Goal: Task Accomplishment & Management: Manage account settings

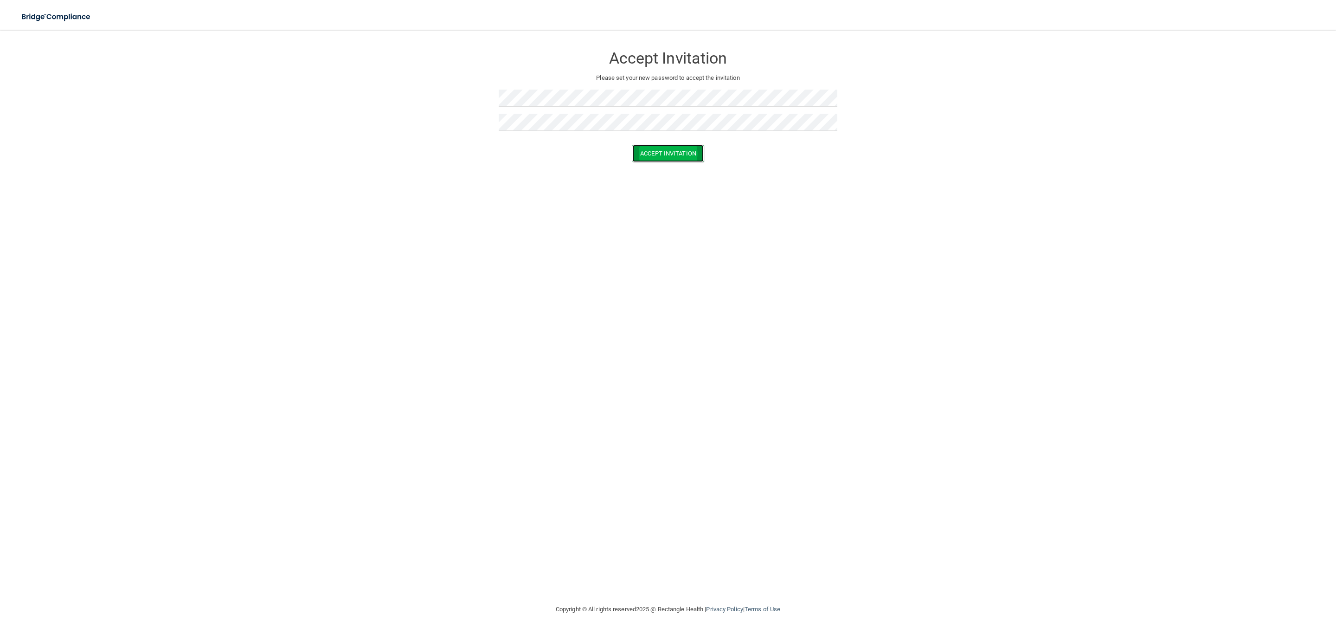
click at [666, 156] on button "Accept Invitation" at bounding box center [667, 153] width 71 height 17
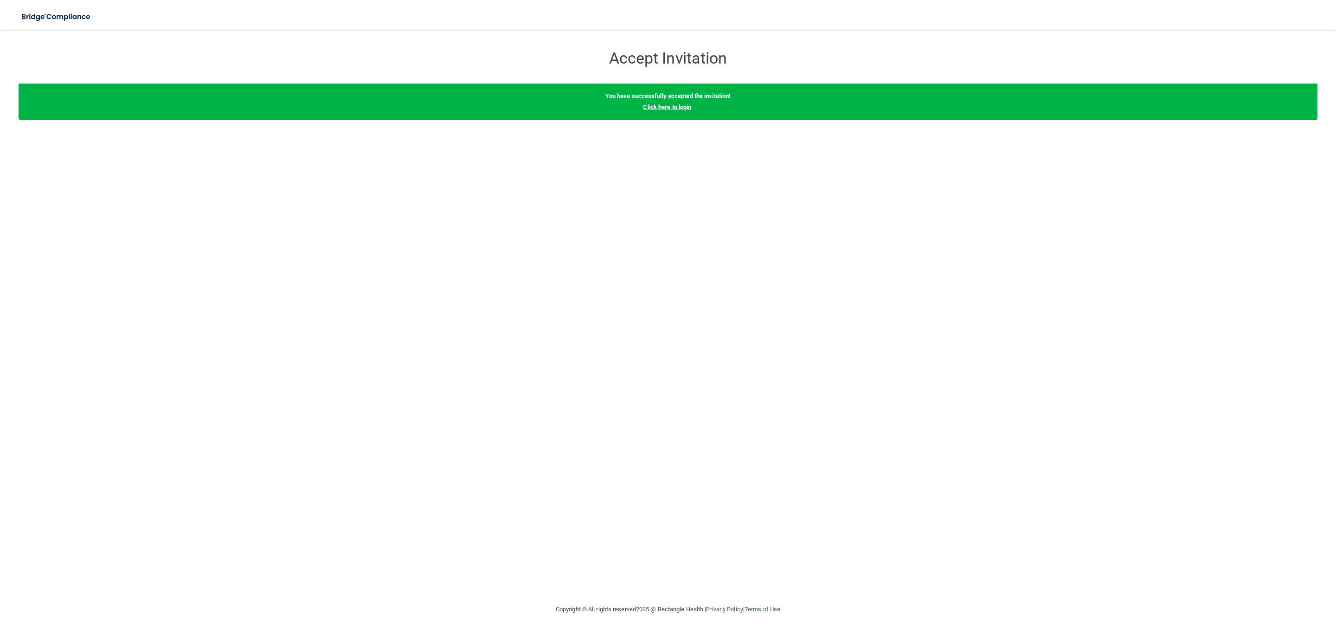
click at [668, 108] on link "Click here to login" at bounding box center [667, 106] width 48 height 7
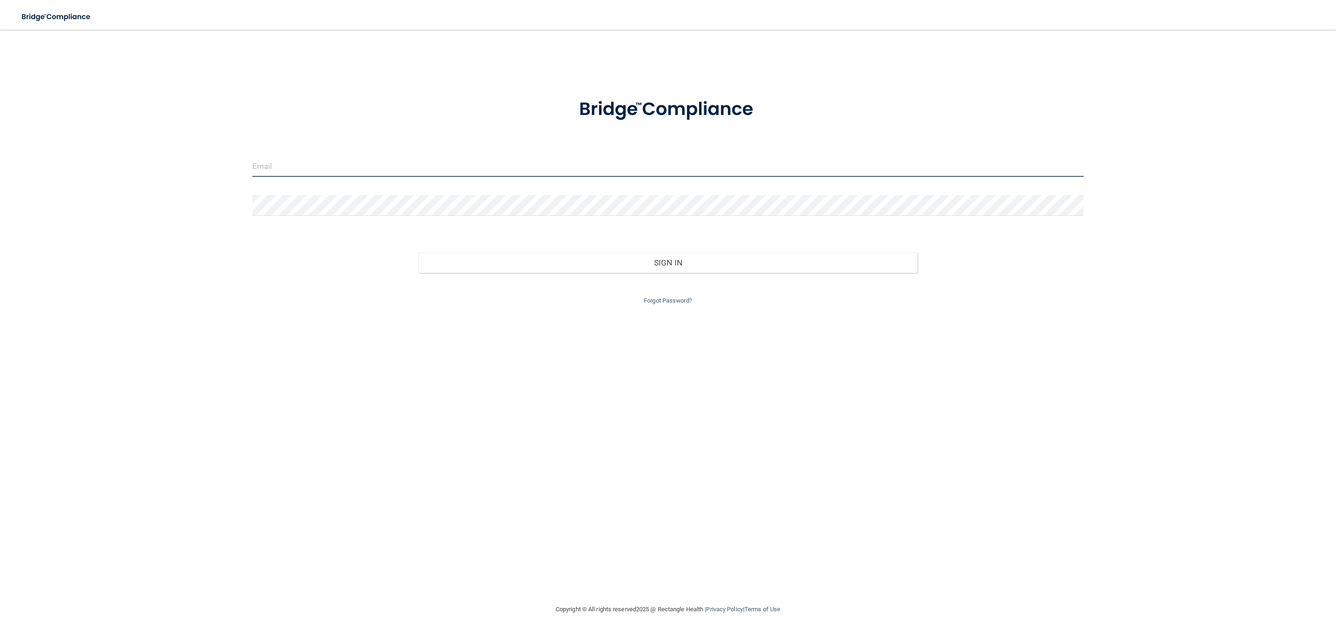
click at [412, 156] on input "email" at bounding box center [667, 166] width 831 height 21
type input "[EMAIL_ADDRESS][DOMAIN_NAME]"
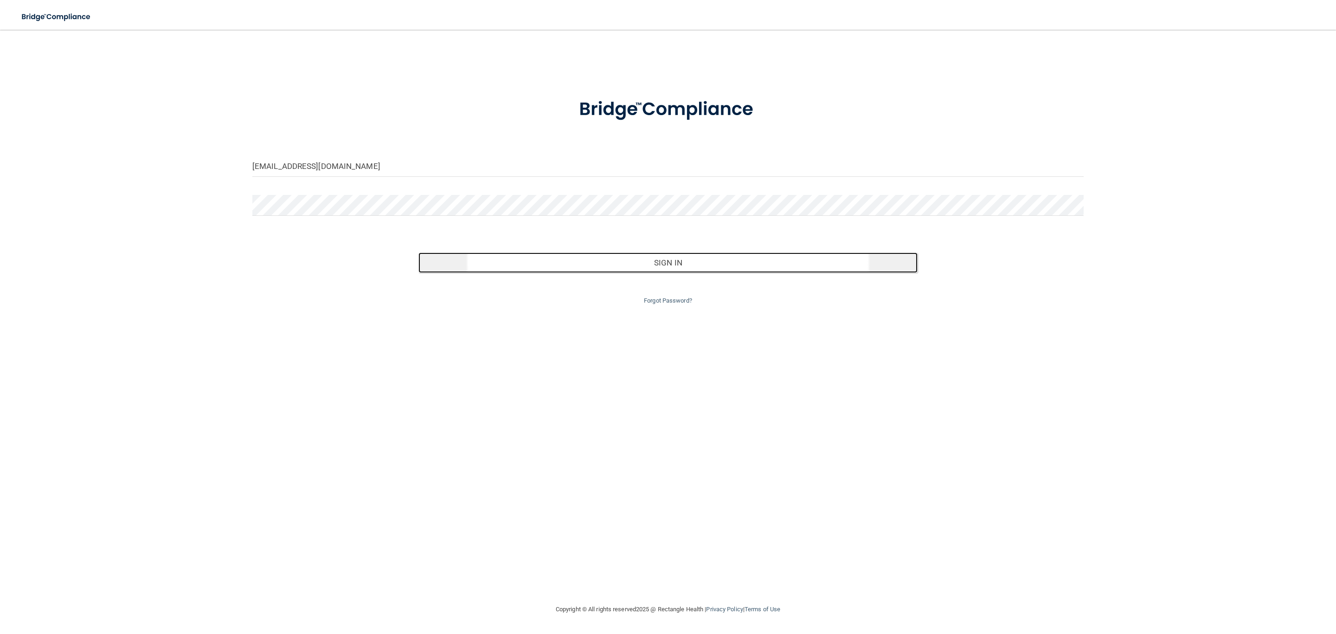
click at [659, 256] on button "Sign In" at bounding box center [667, 262] width 499 height 20
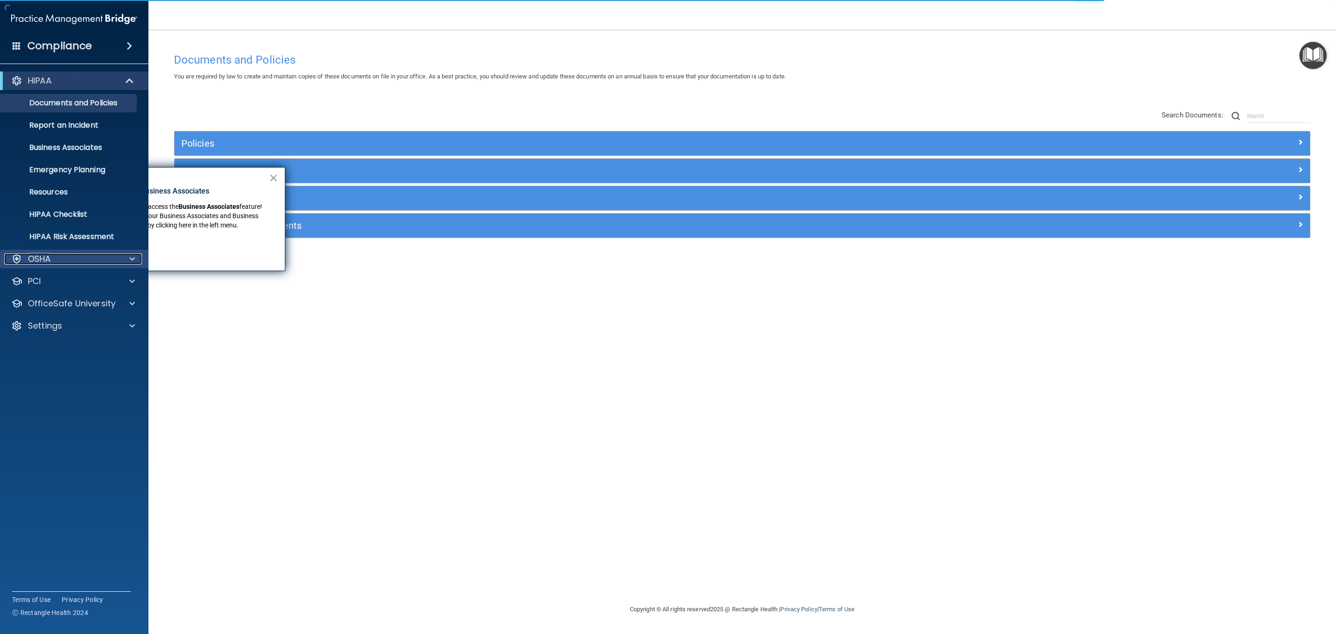
click at [55, 262] on div "OSHA" at bounding box center [61, 258] width 115 height 11
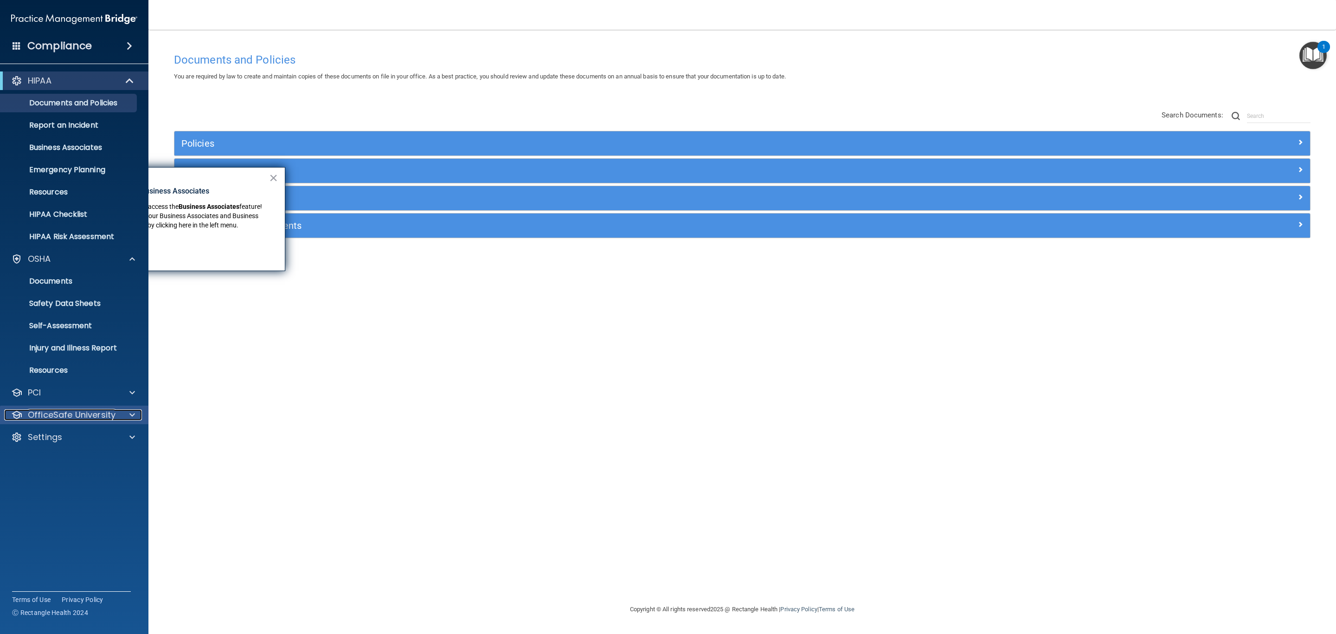
click at [49, 417] on p "OfficeSafe University" at bounding box center [72, 414] width 88 height 11
click at [49, 436] on p "HIPAA Training" at bounding box center [44, 436] width 77 height 9
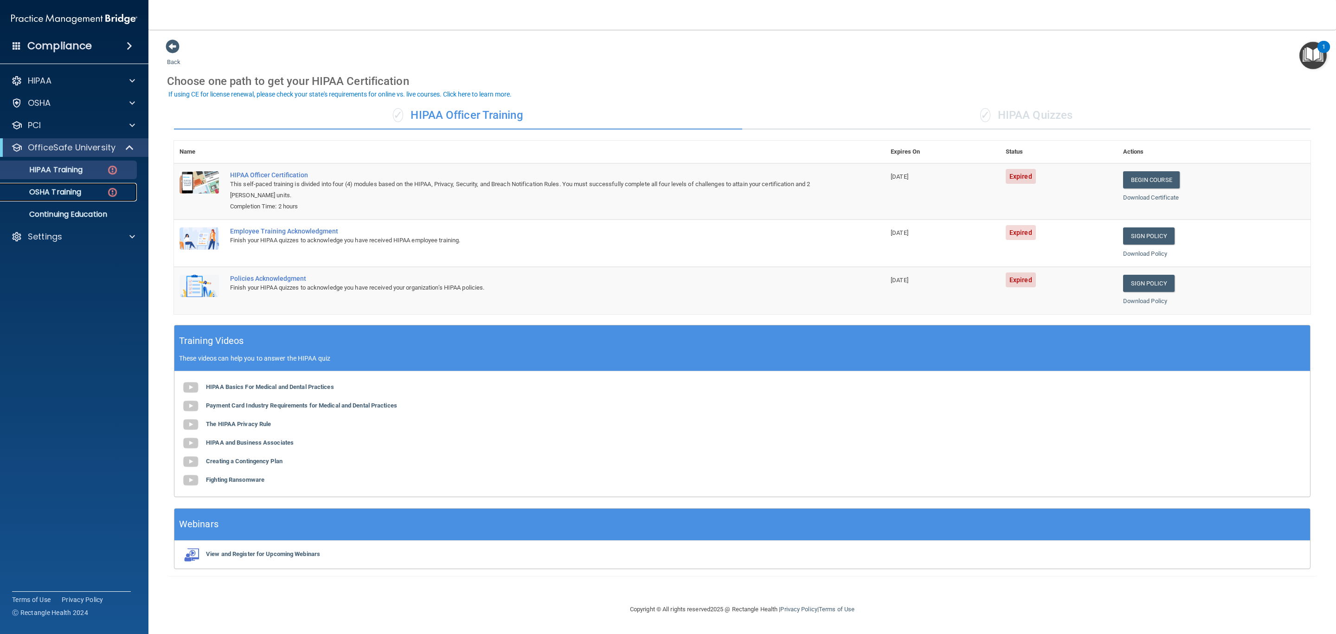
click at [68, 187] on p "OSHA Training" at bounding box center [43, 191] width 75 height 9
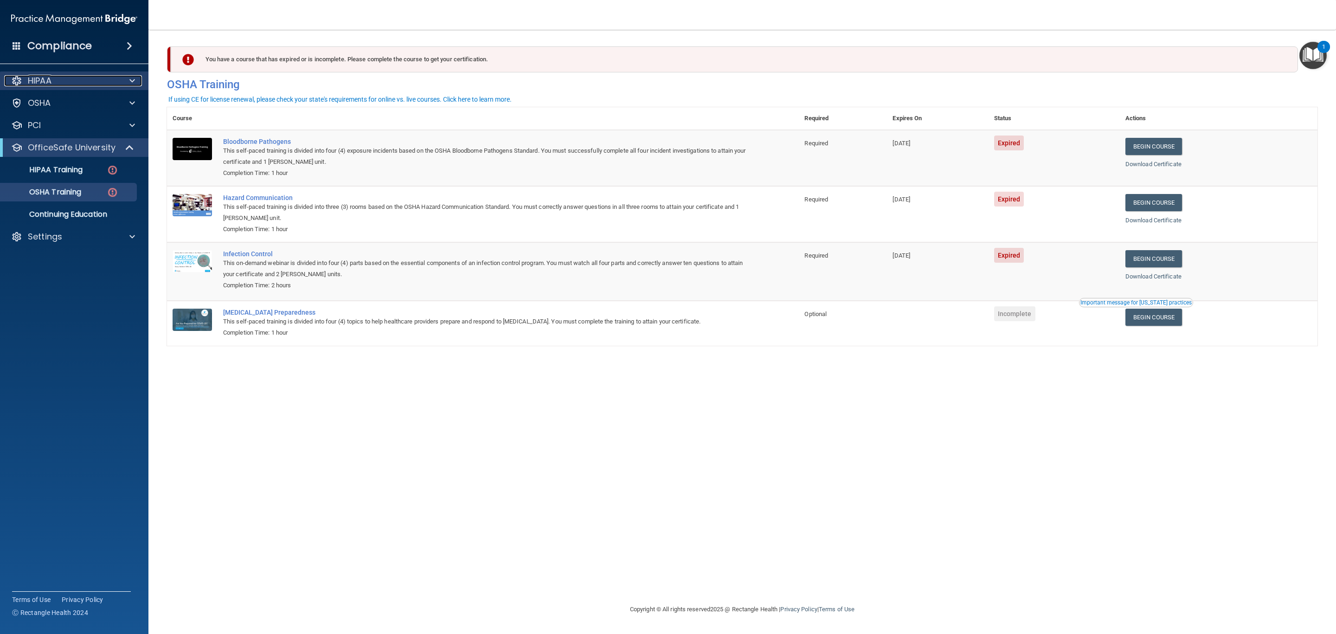
click at [63, 85] on div "HIPAA" at bounding box center [61, 80] width 115 height 11
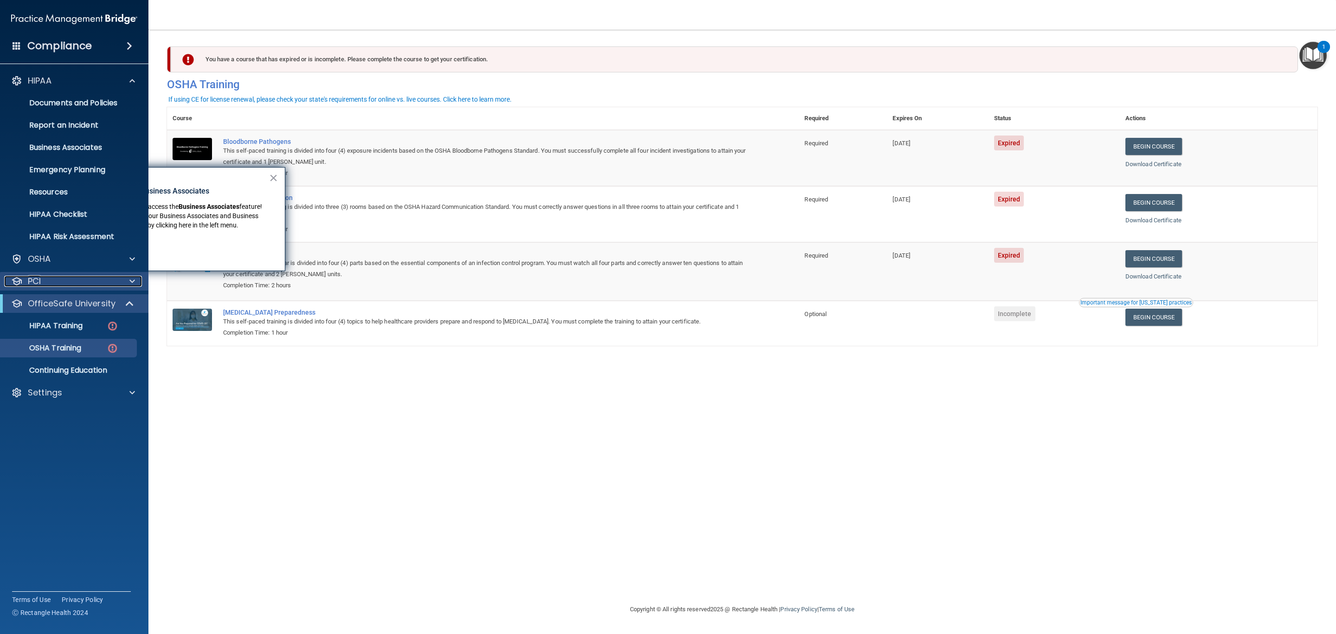
click at [81, 278] on div "PCI" at bounding box center [61, 281] width 115 height 11
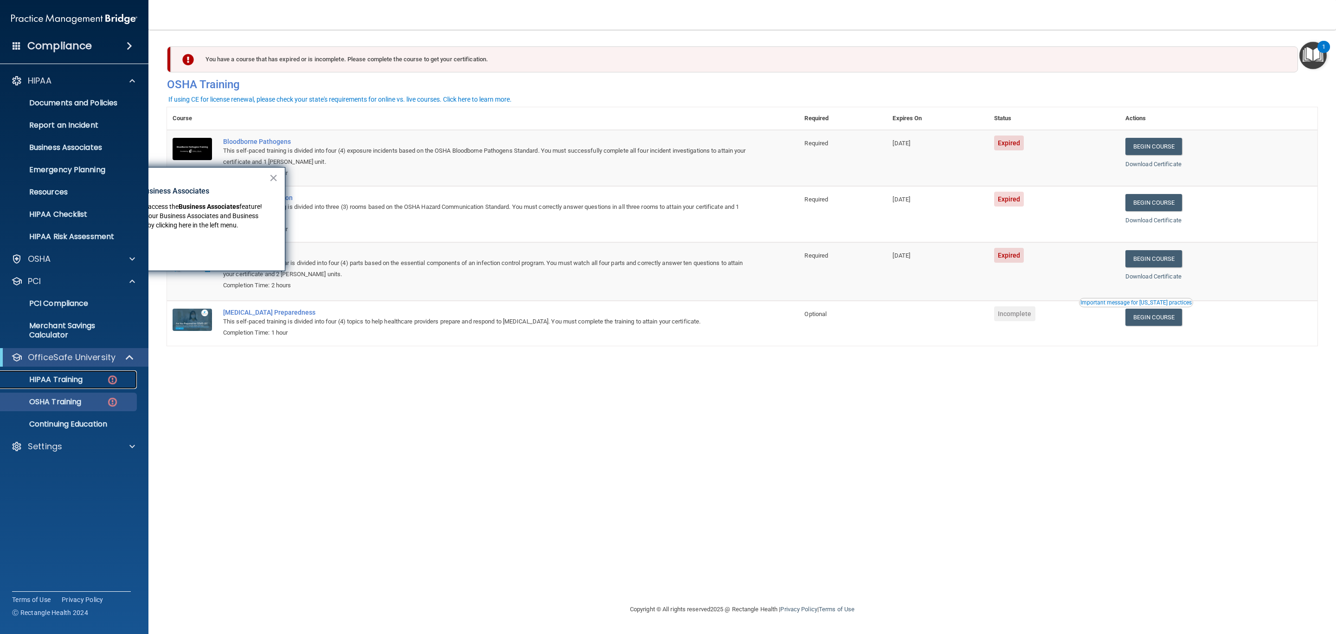
click at [79, 377] on p "HIPAA Training" at bounding box center [44, 379] width 77 height 9
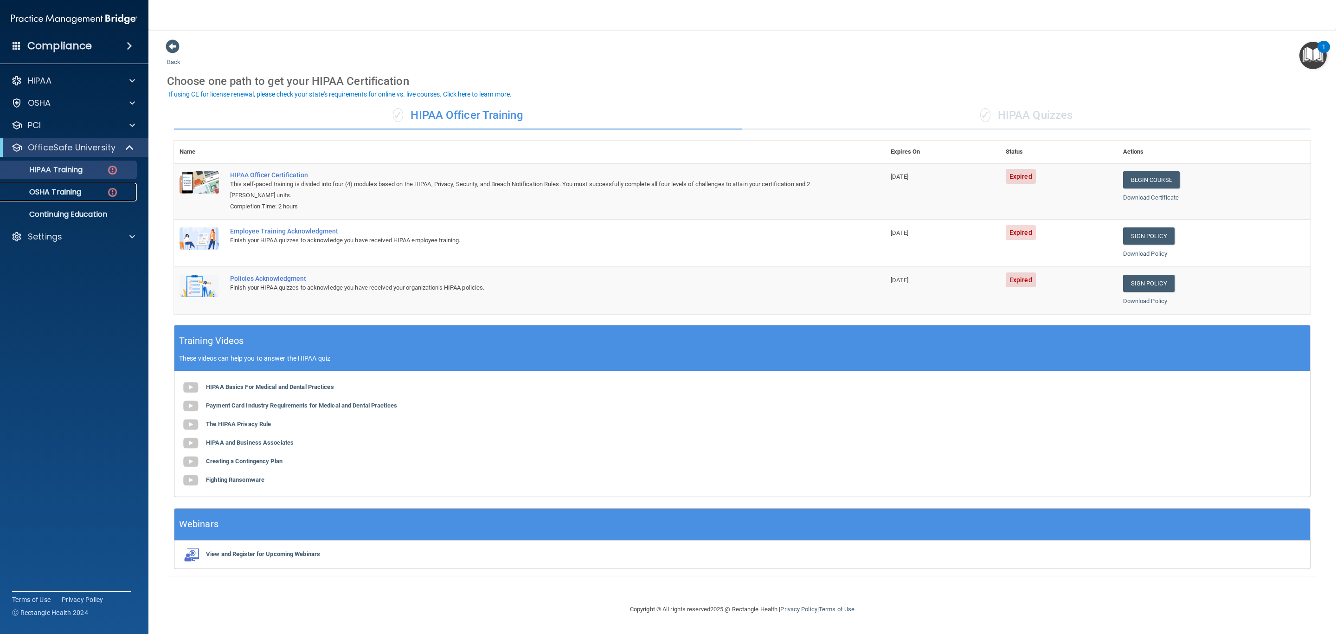
click at [64, 195] on p "OSHA Training" at bounding box center [43, 191] width 75 height 9
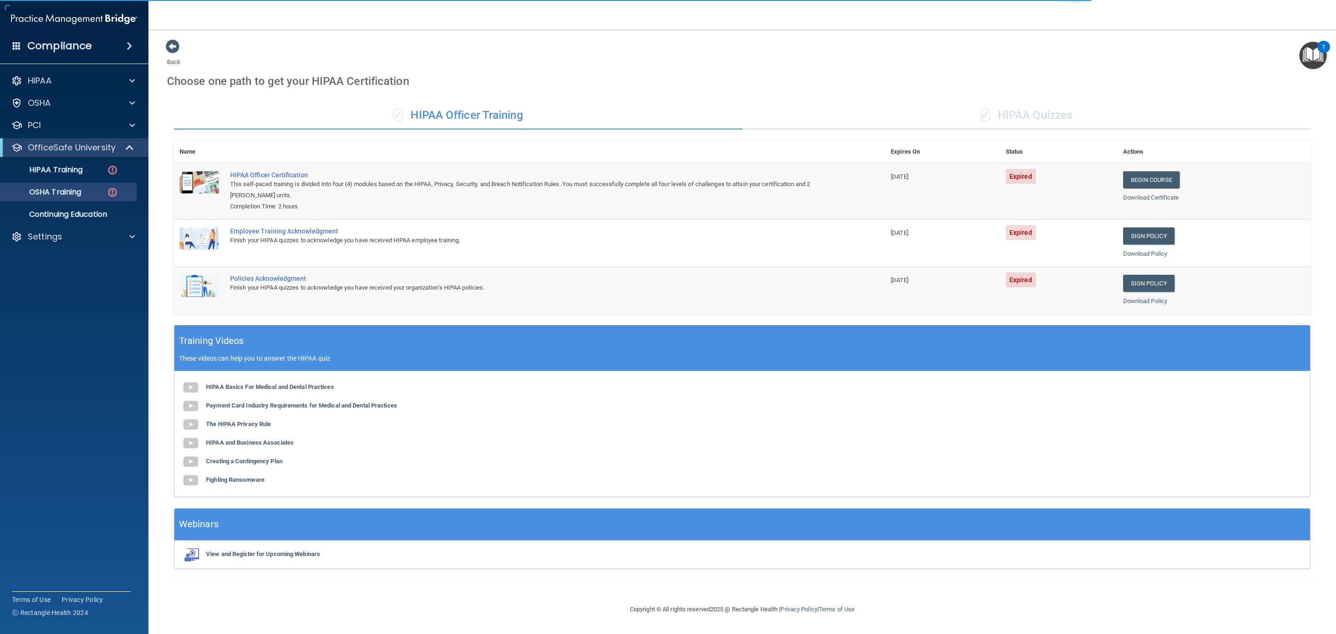
click at [81, 46] on h4 "Compliance" at bounding box center [59, 45] width 64 height 13
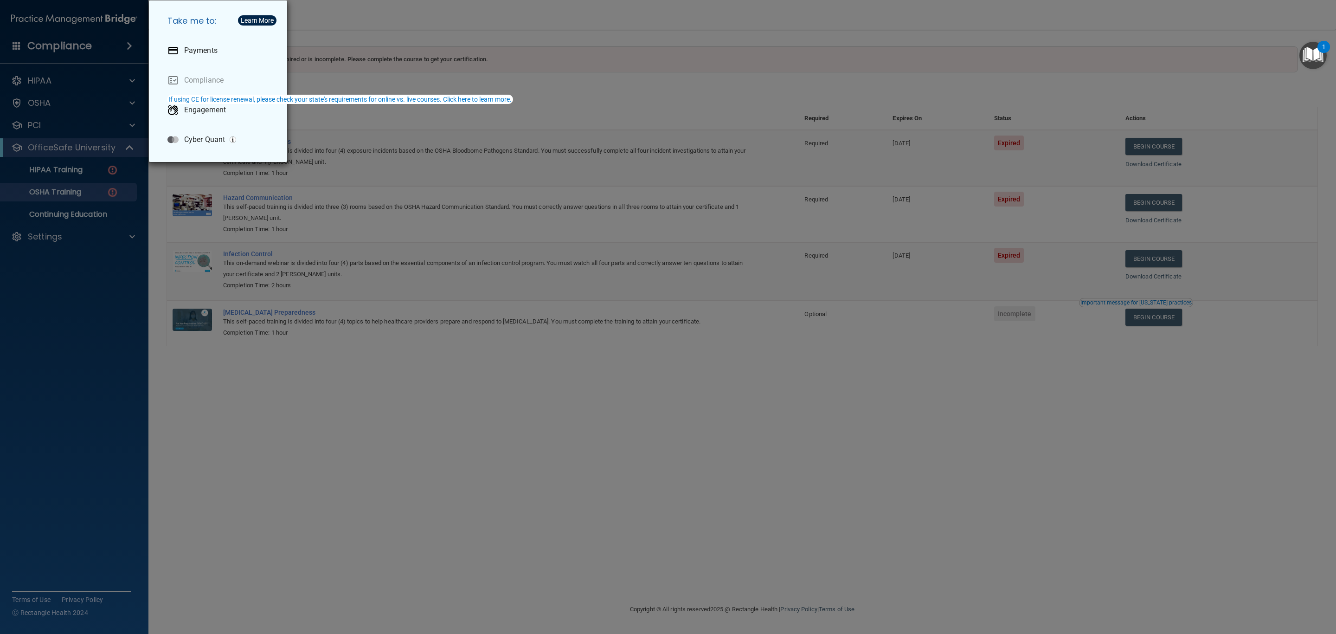
click at [58, 78] on div "Take me to: Payments Compliance Engagement Cyber Quant" at bounding box center [668, 317] width 1336 height 634
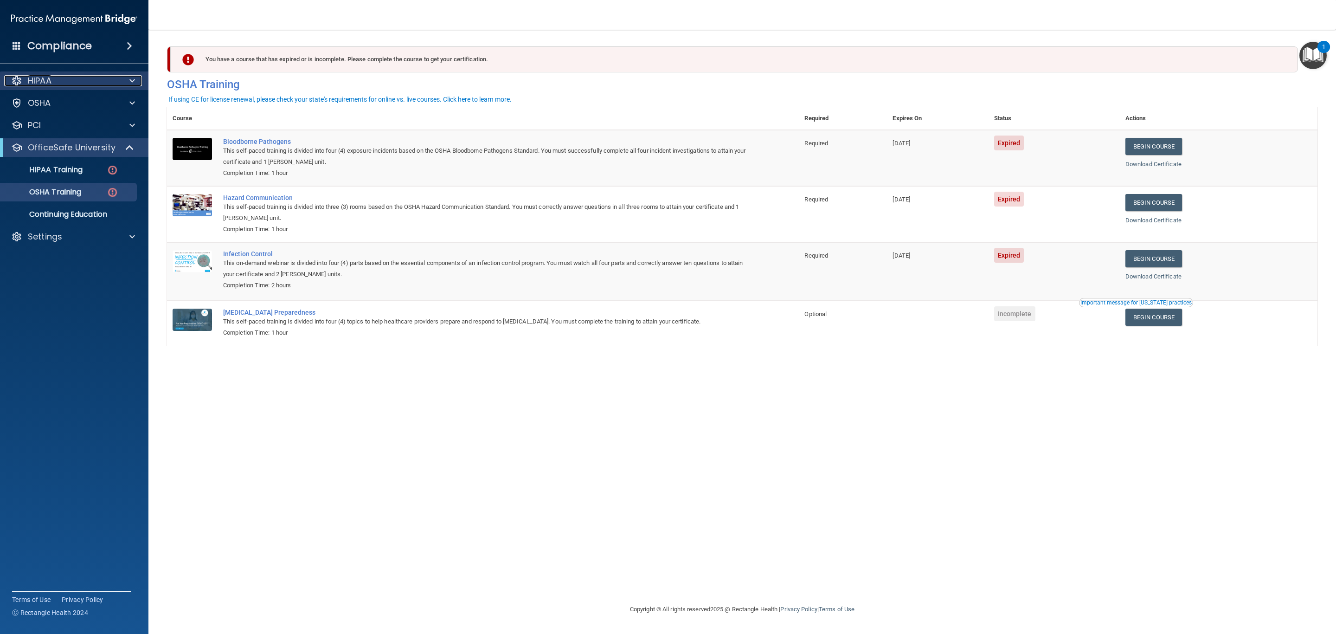
click at [36, 78] on p "HIPAA" at bounding box center [40, 80] width 24 height 11
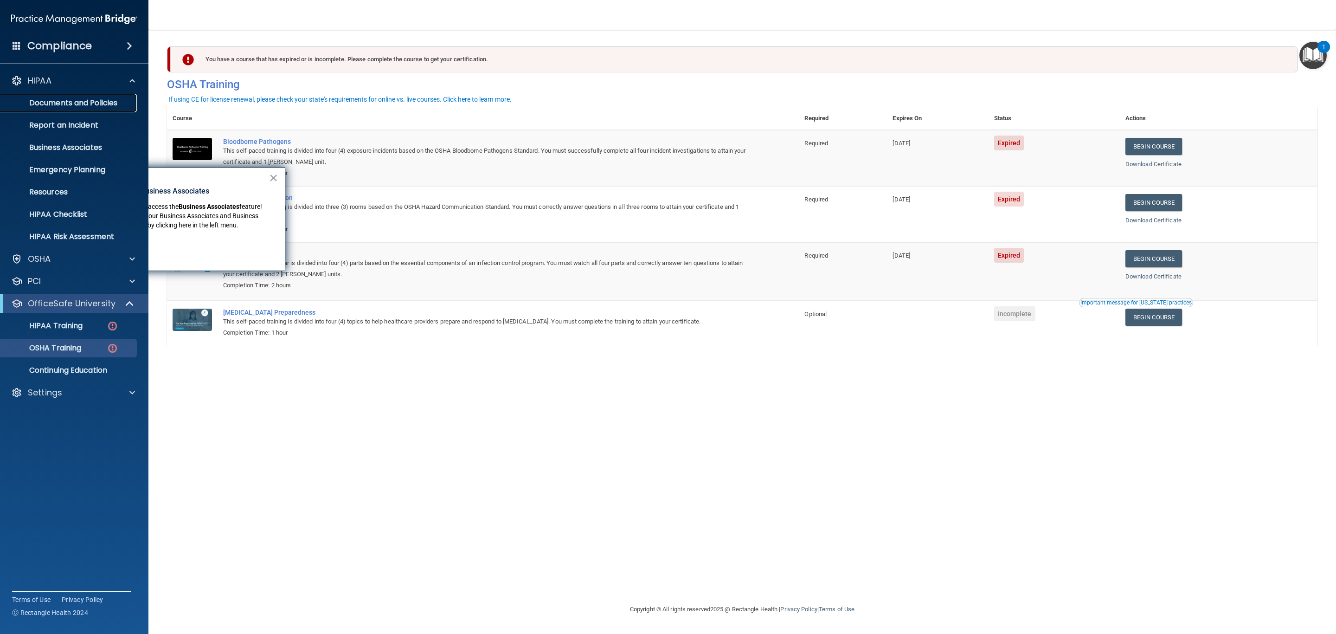
click at [49, 102] on p "Documents and Policies" at bounding box center [69, 102] width 127 height 9
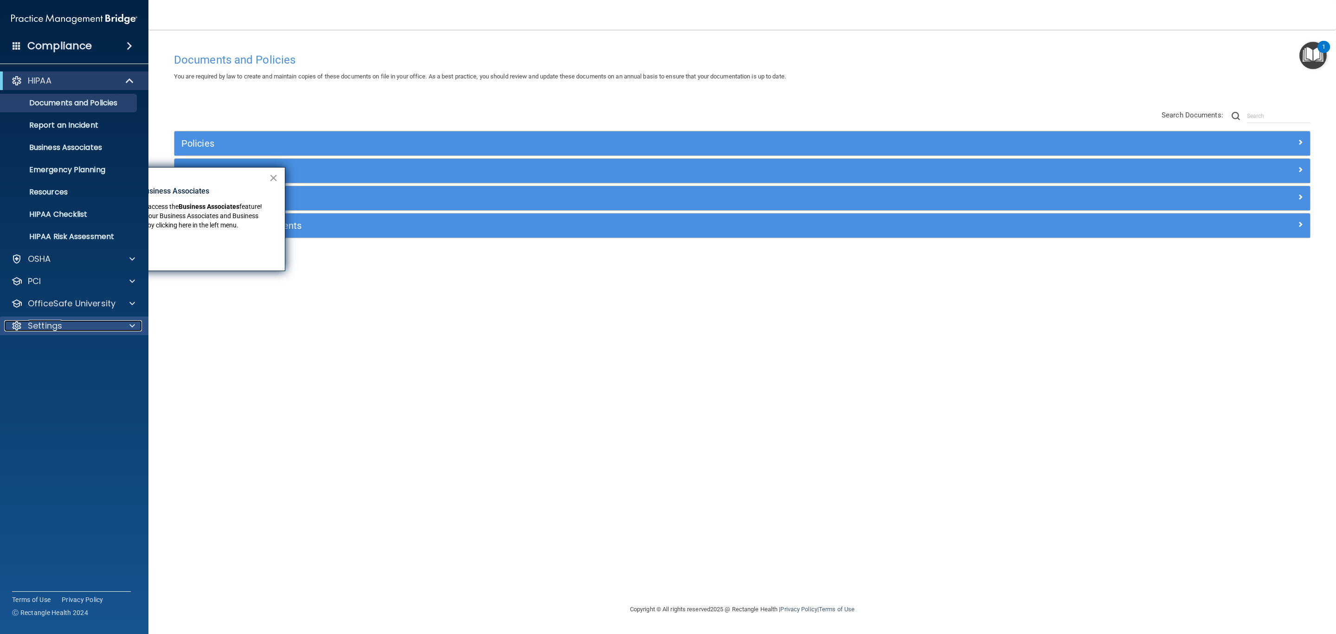
click at [34, 320] on p "Settings" at bounding box center [45, 325] width 34 height 11
click at [69, 363] on link "My Users" at bounding box center [64, 370] width 146 height 19
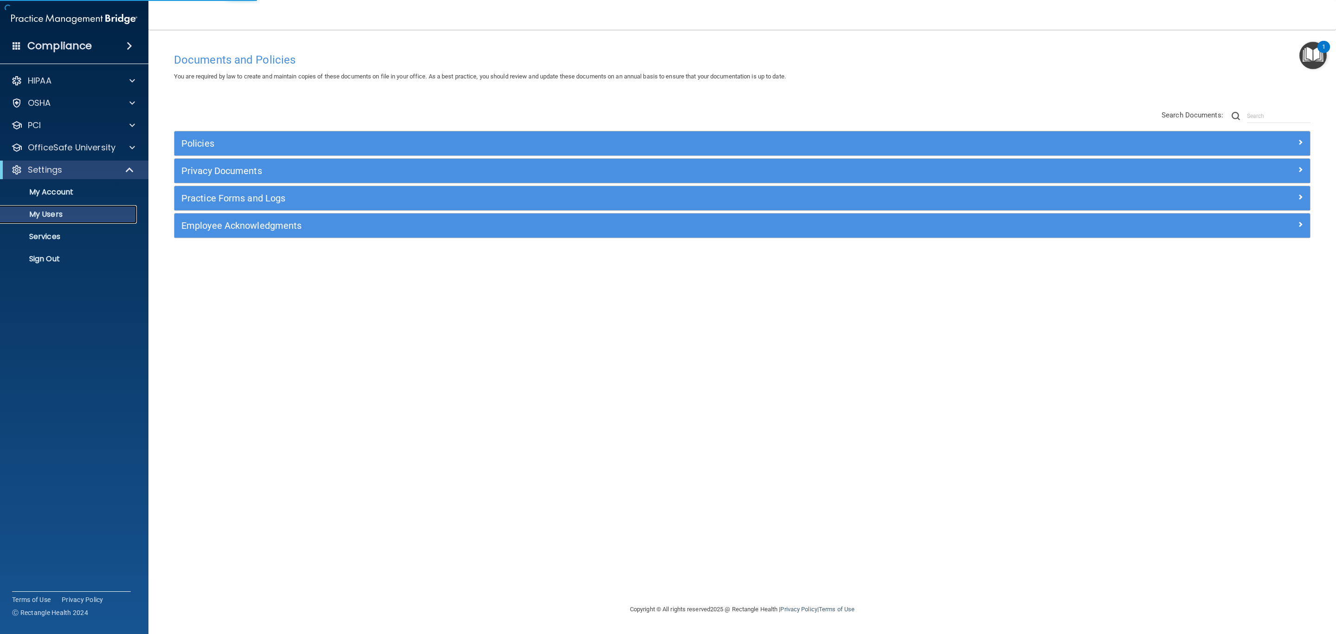
select select "20"
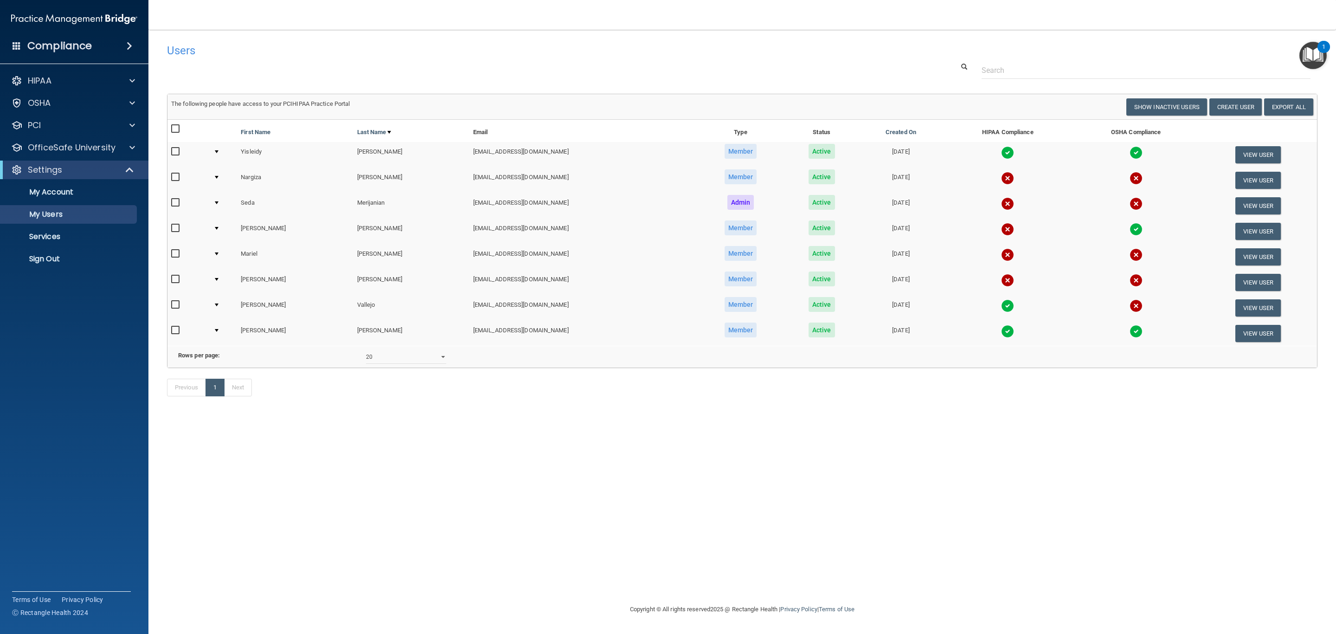
drag, startPoint x: 171, startPoint y: 180, endPoint x: 182, endPoint y: 184, distance: 11.7
click at [182, 184] on div at bounding box center [188, 179] width 35 height 14
click at [171, 175] on input "checkbox" at bounding box center [176, 176] width 11 height 7
checkbox input "true"
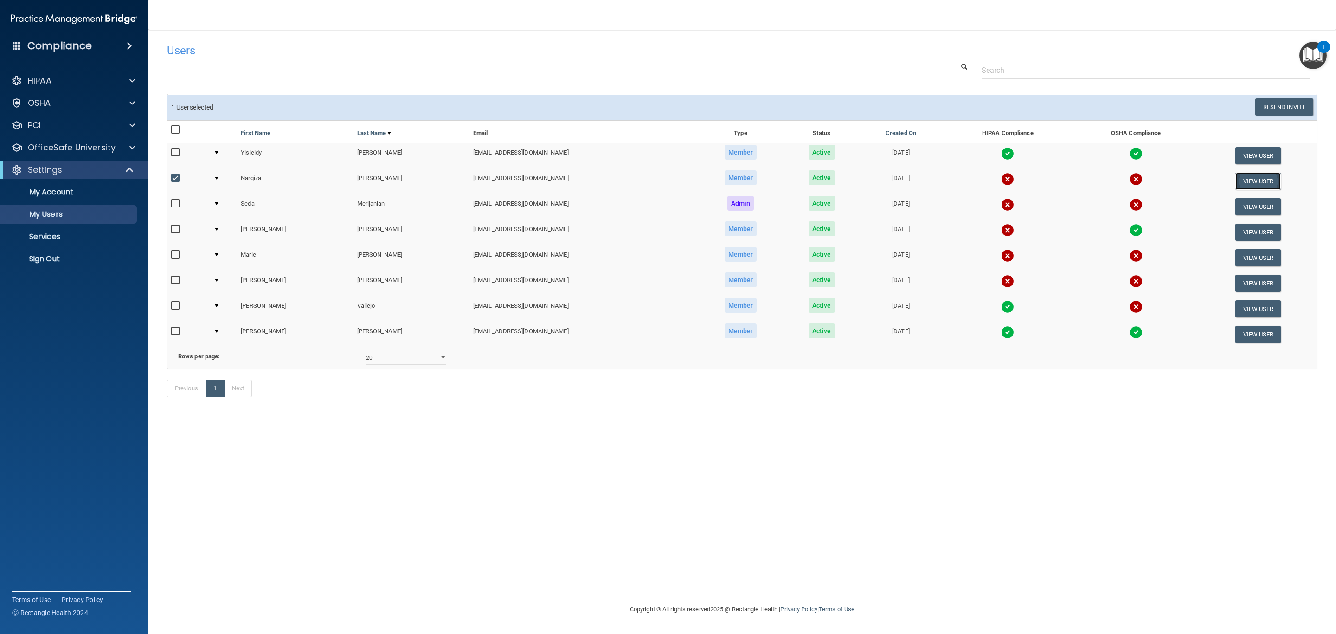
click at [1251, 181] on button "View User" at bounding box center [1258, 181] width 46 height 17
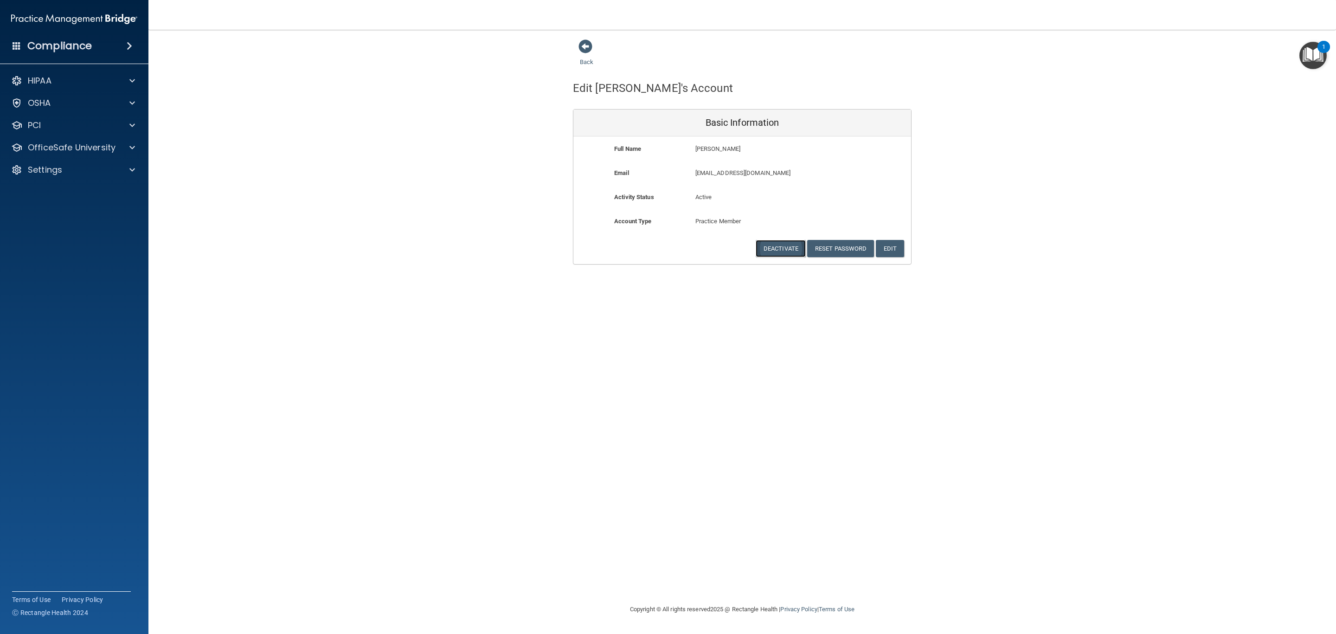
click at [776, 248] on button "Deactivate" at bounding box center [781, 248] width 50 height 17
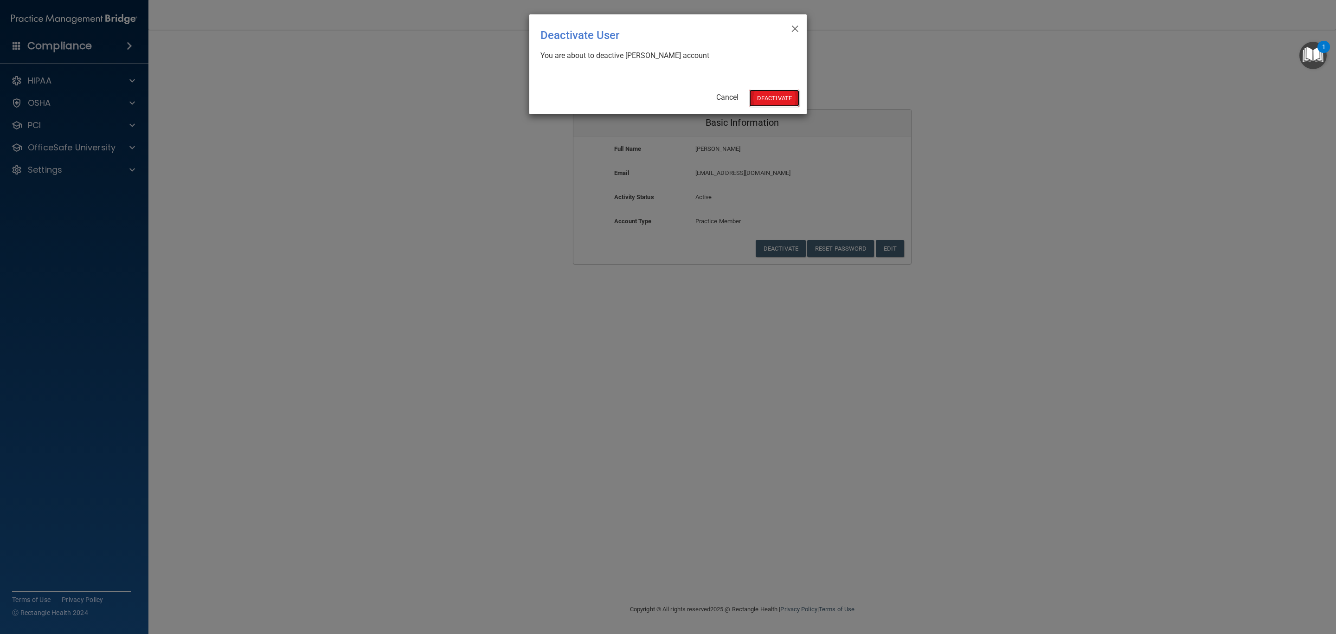
click at [785, 95] on button "Deactivate" at bounding box center [774, 98] width 50 height 17
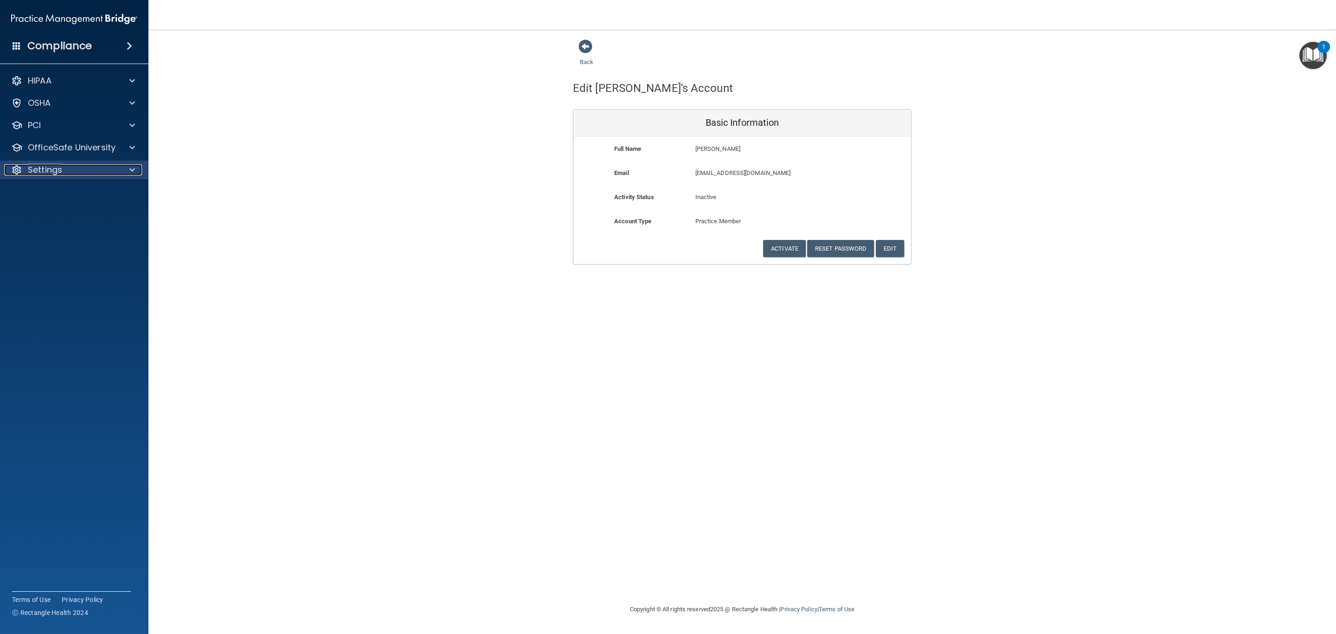
click at [31, 170] on p "Settings" at bounding box center [45, 169] width 34 height 11
click at [39, 207] on link "My Users" at bounding box center [64, 214] width 146 height 19
select select "20"
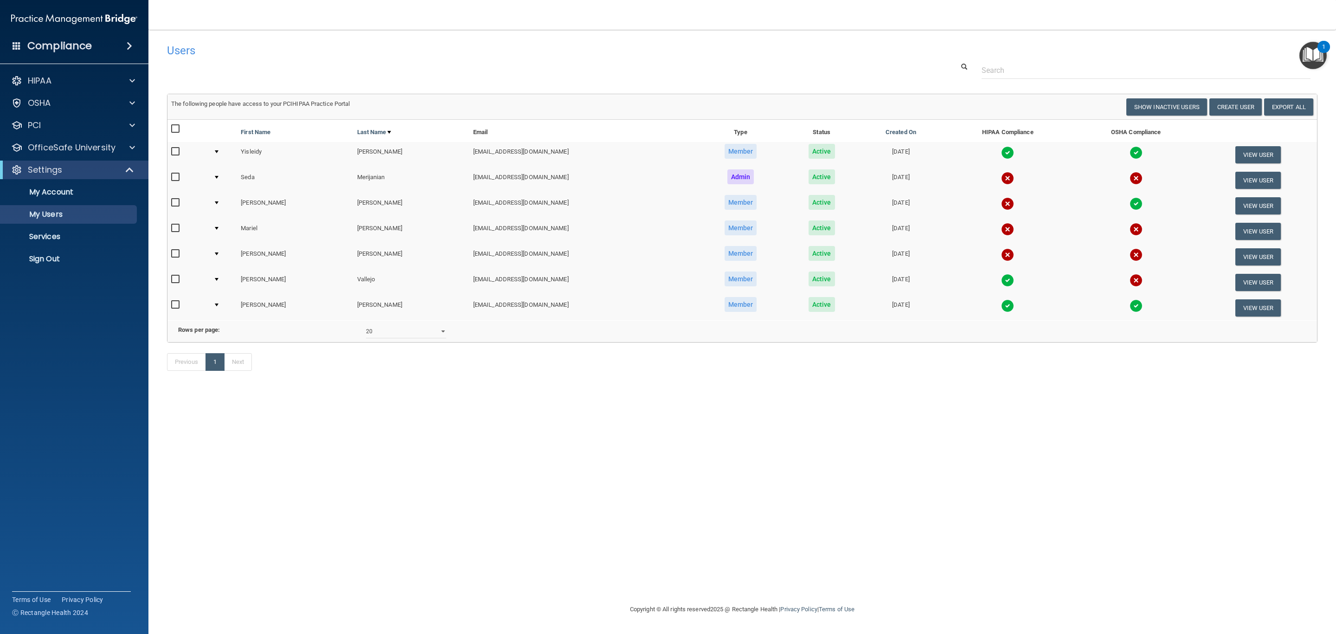
click at [179, 225] on input "checkbox" at bounding box center [176, 227] width 11 height 7
checkbox input "true"
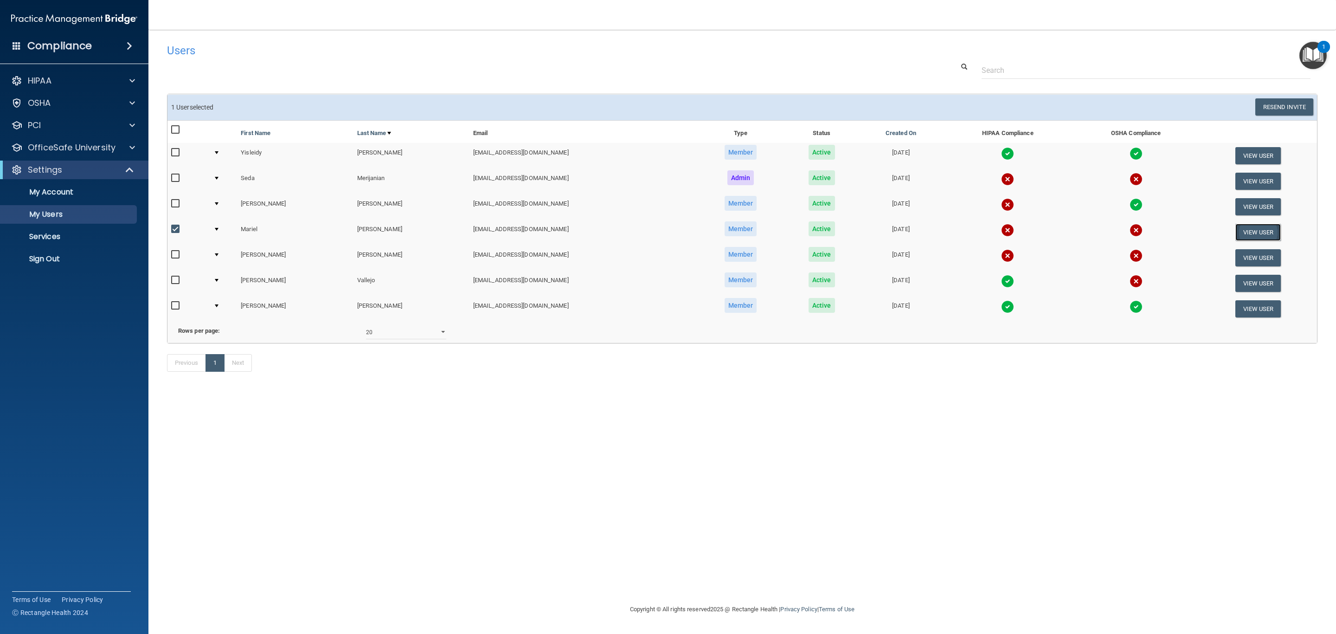
click at [1260, 230] on button "View User" at bounding box center [1258, 232] width 46 height 17
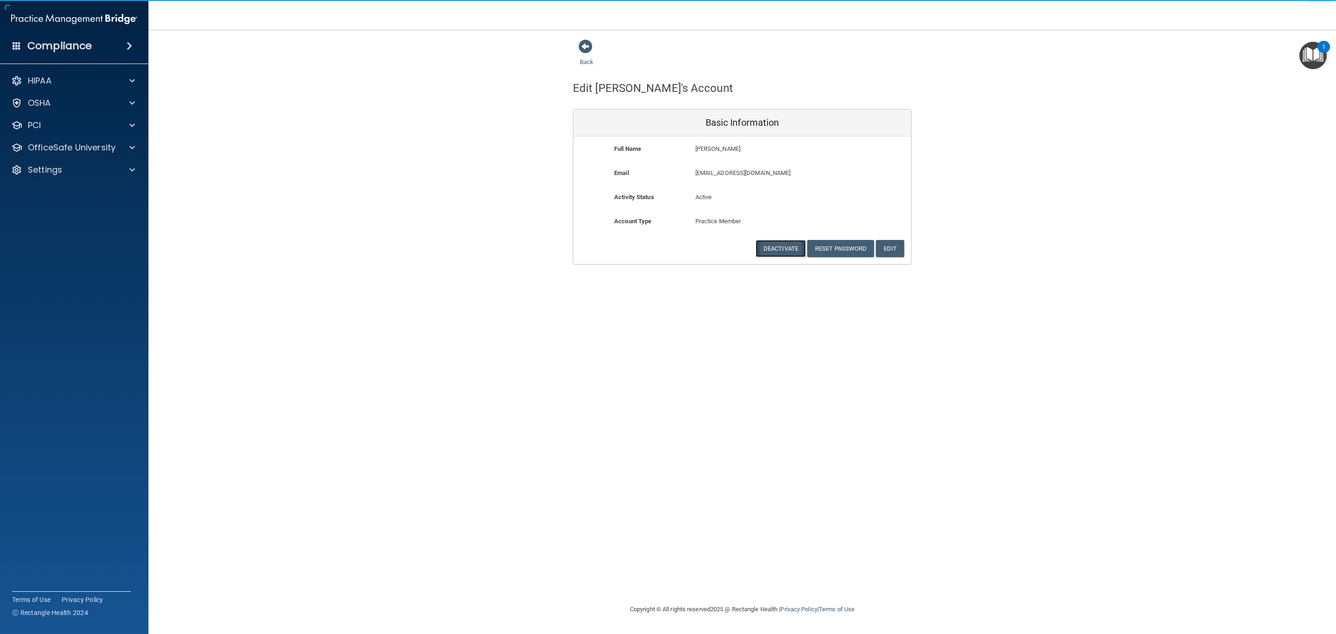
click at [793, 249] on button "Deactivate" at bounding box center [781, 248] width 50 height 17
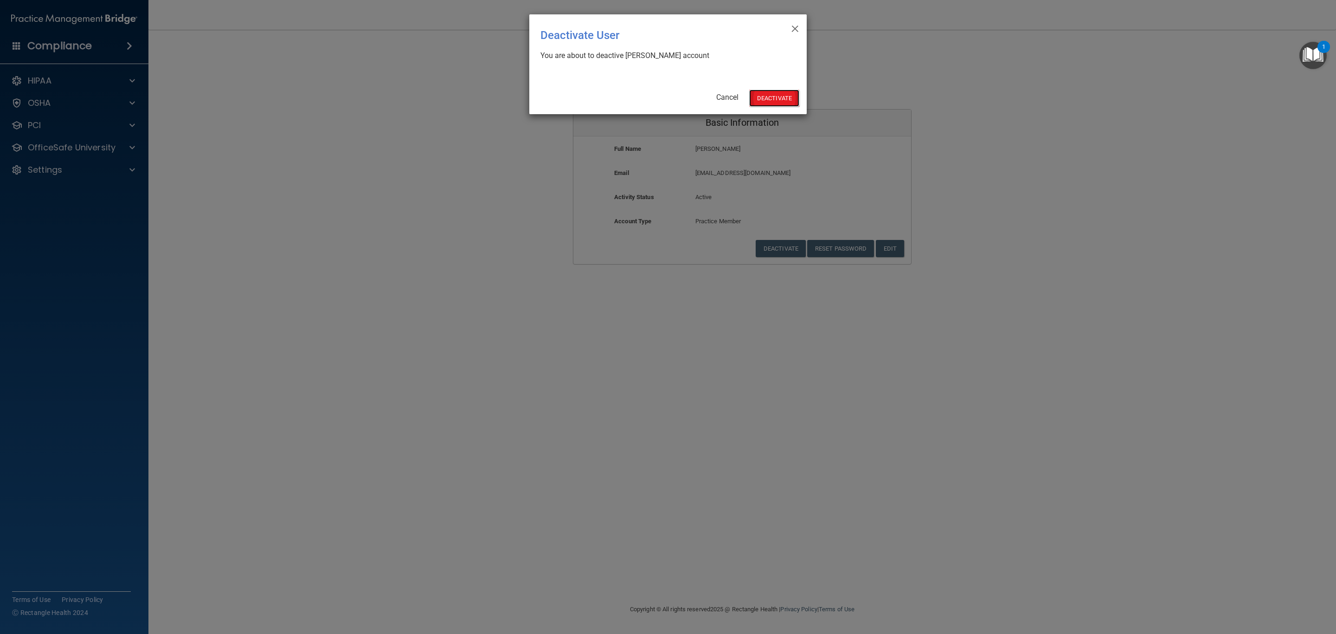
click at [772, 98] on button "Deactivate" at bounding box center [774, 98] width 50 height 17
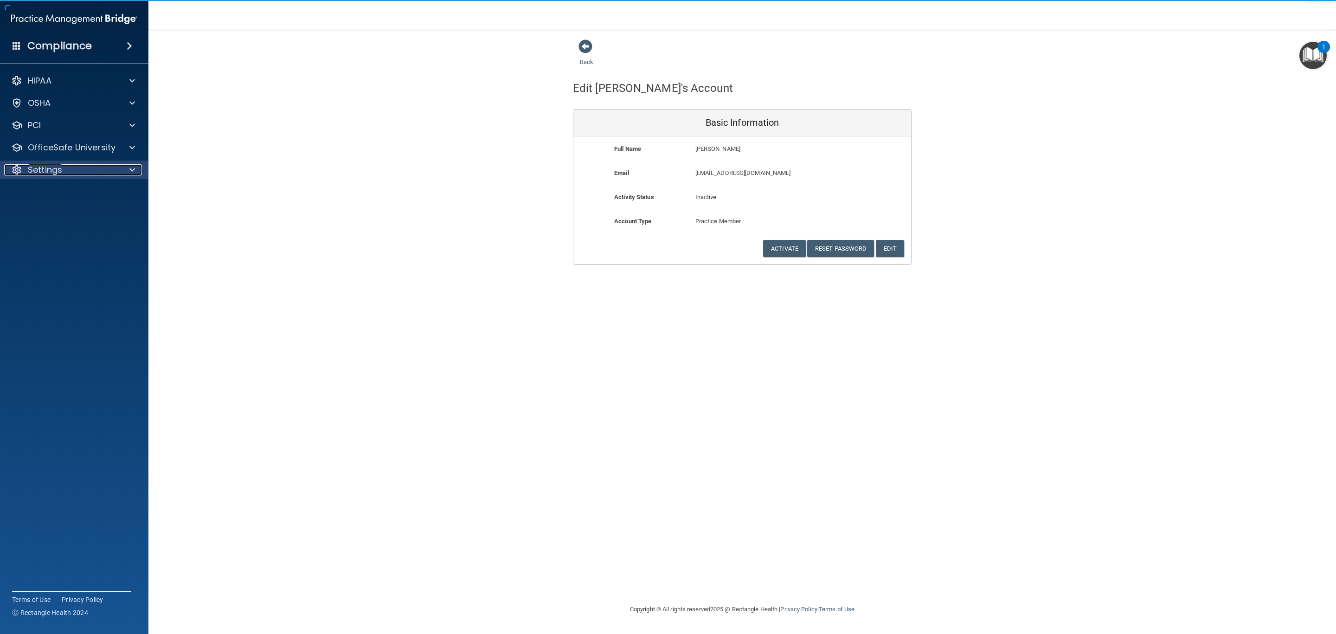
click at [58, 171] on p "Settings" at bounding box center [45, 169] width 34 height 11
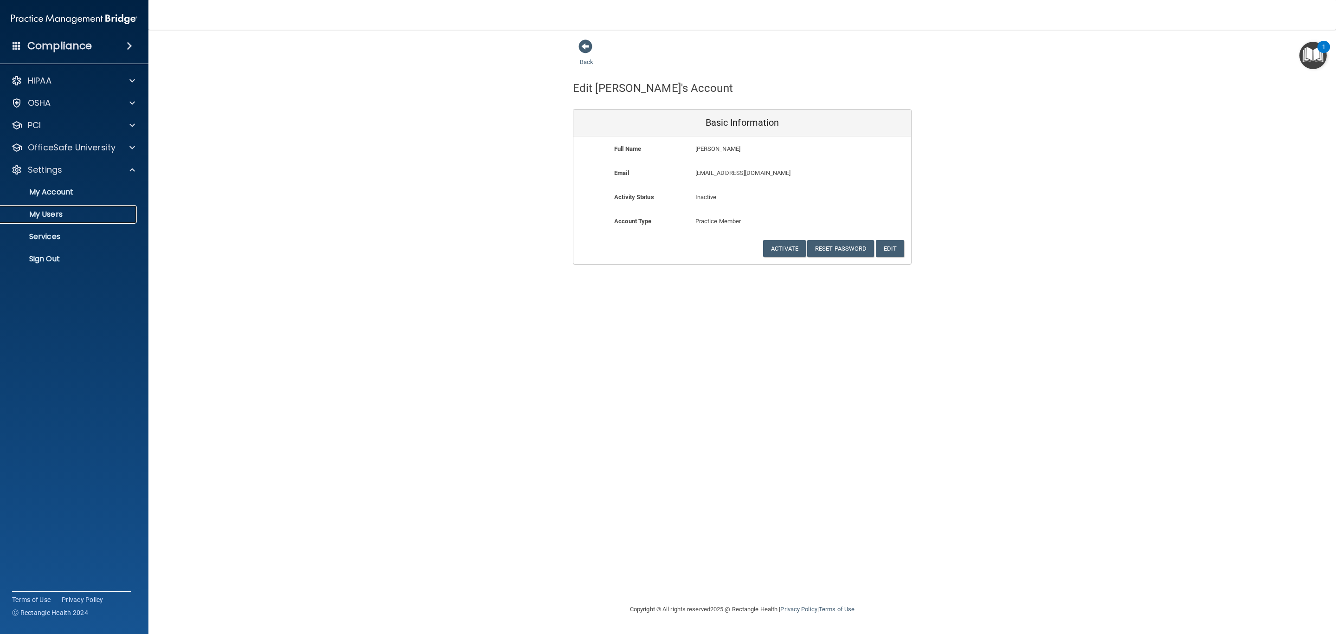
click at [56, 210] on p "My Users" at bounding box center [69, 214] width 127 height 9
select select "20"
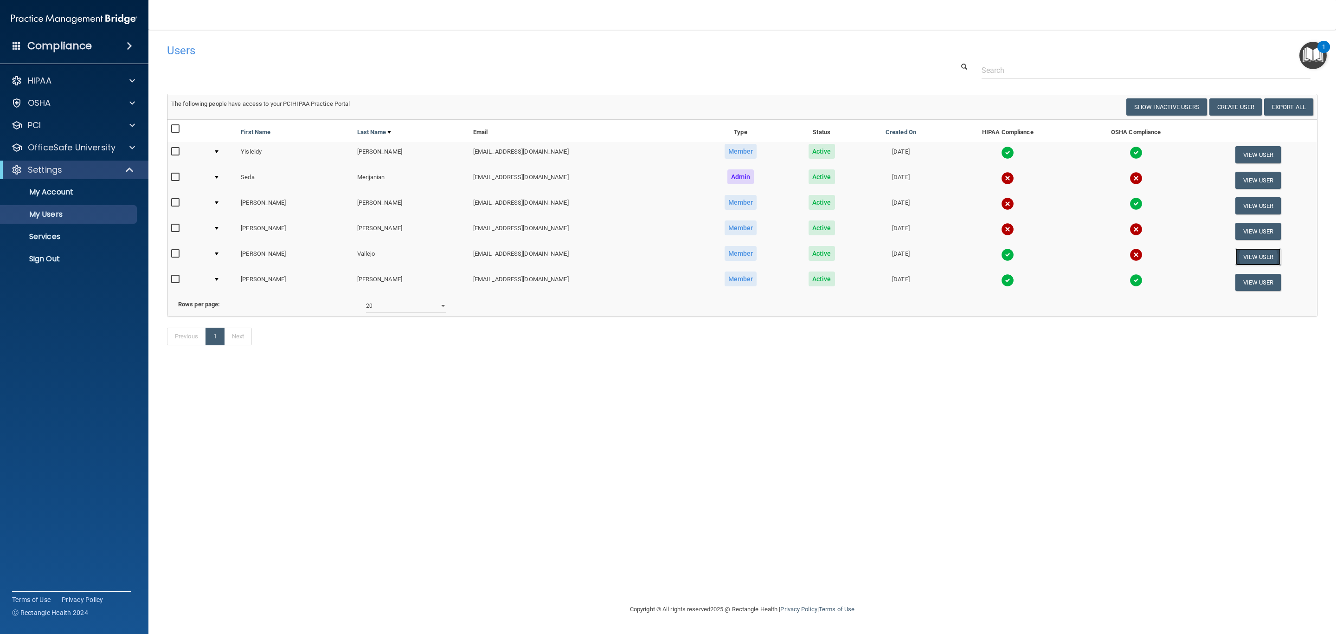
click at [1240, 256] on button "View User" at bounding box center [1258, 256] width 46 height 17
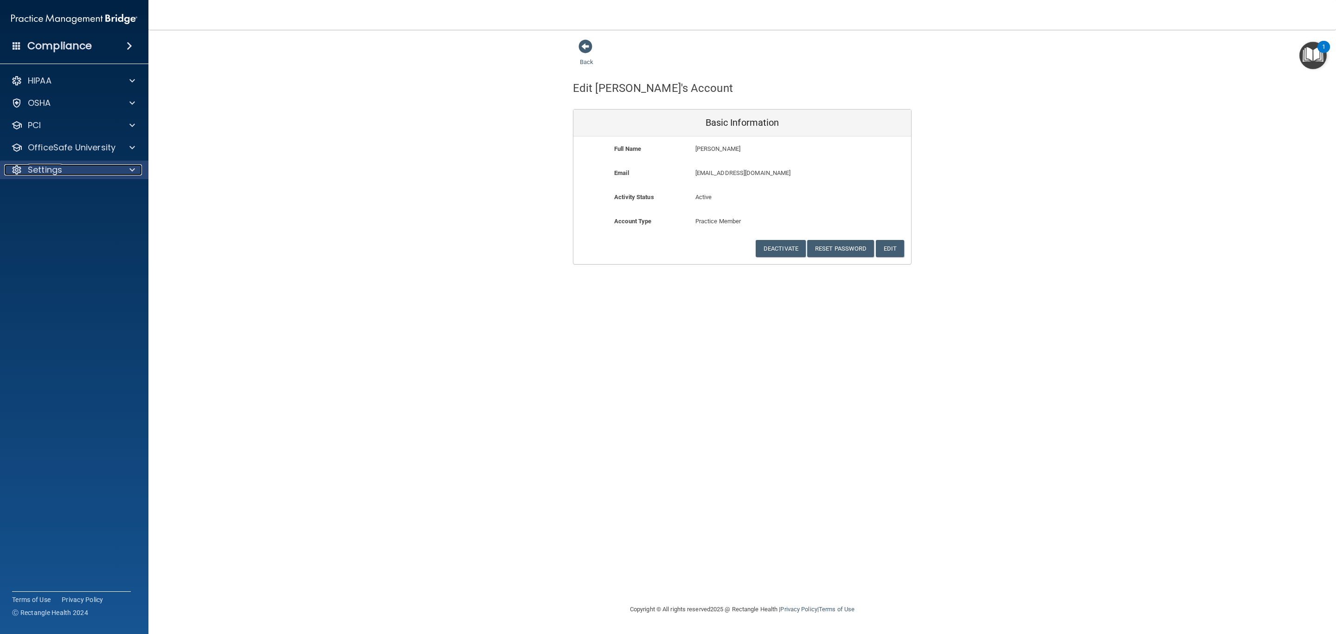
click at [66, 170] on div "Settings" at bounding box center [61, 169] width 115 height 11
click at [68, 190] on p "My Account" at bounding box center [69, 191] width 127 height 9
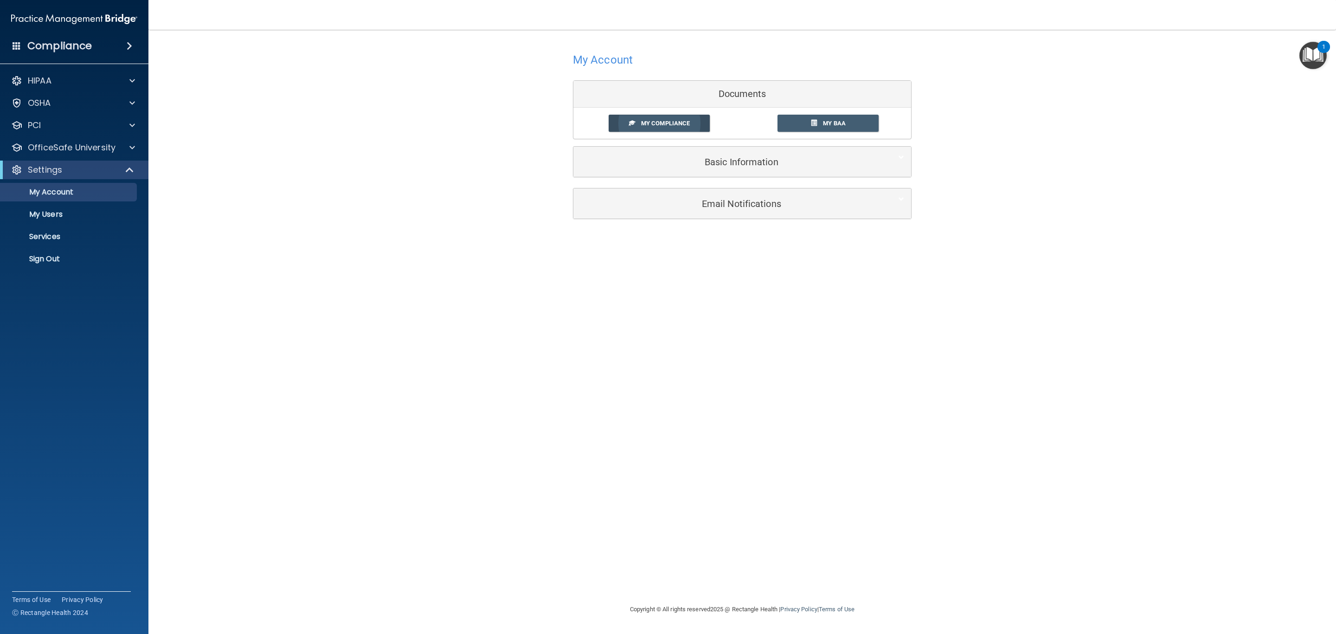
click at [646, 117] on link "My Compliance" at bounding box center [660, 123] width 102 height 17
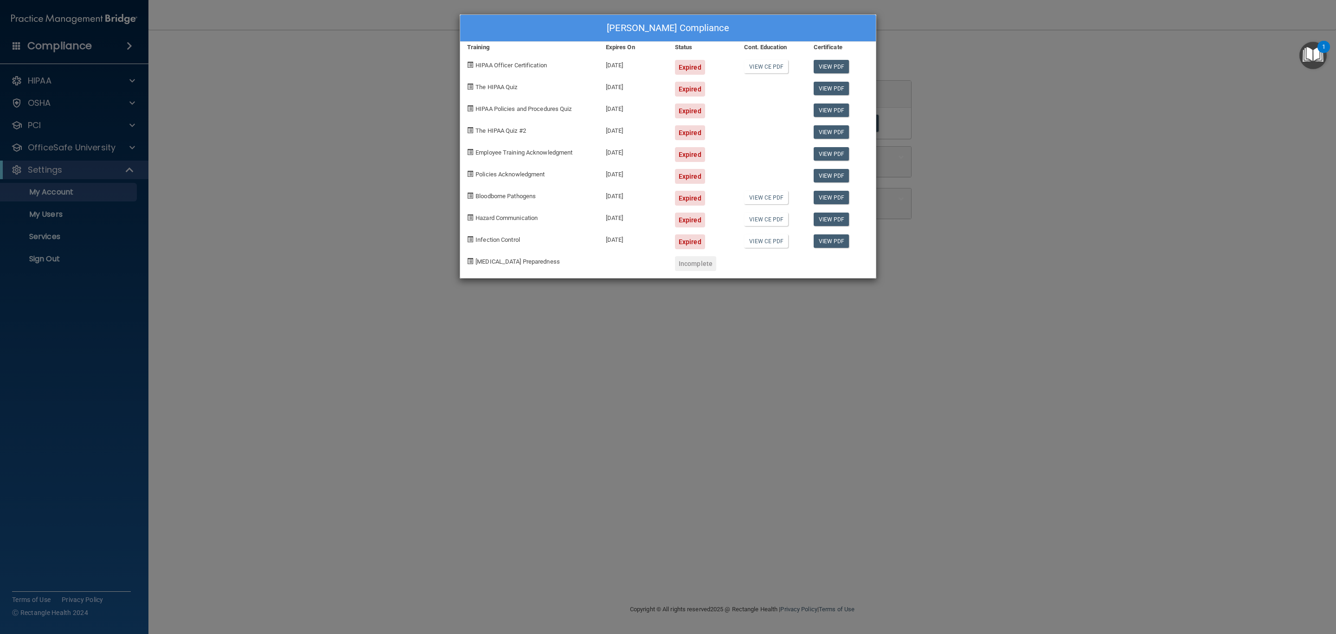
click at [206, 216] on div "[PERSON_NAME] Compliance Training Expires On Status Cont. Education Certificate…" at bounding box center [668, 317] width 1336 height 634
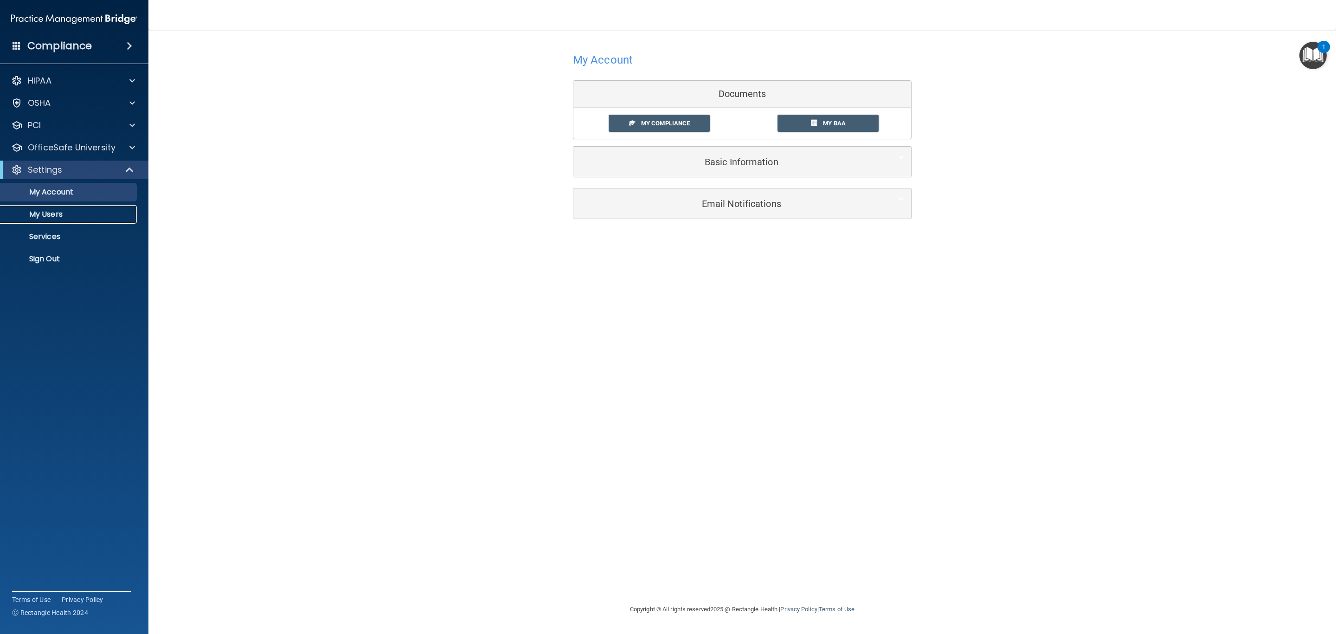
click at [59, 210] on p "My Users" at bounding box center [69, 214] width 127 height 9
select select "20"
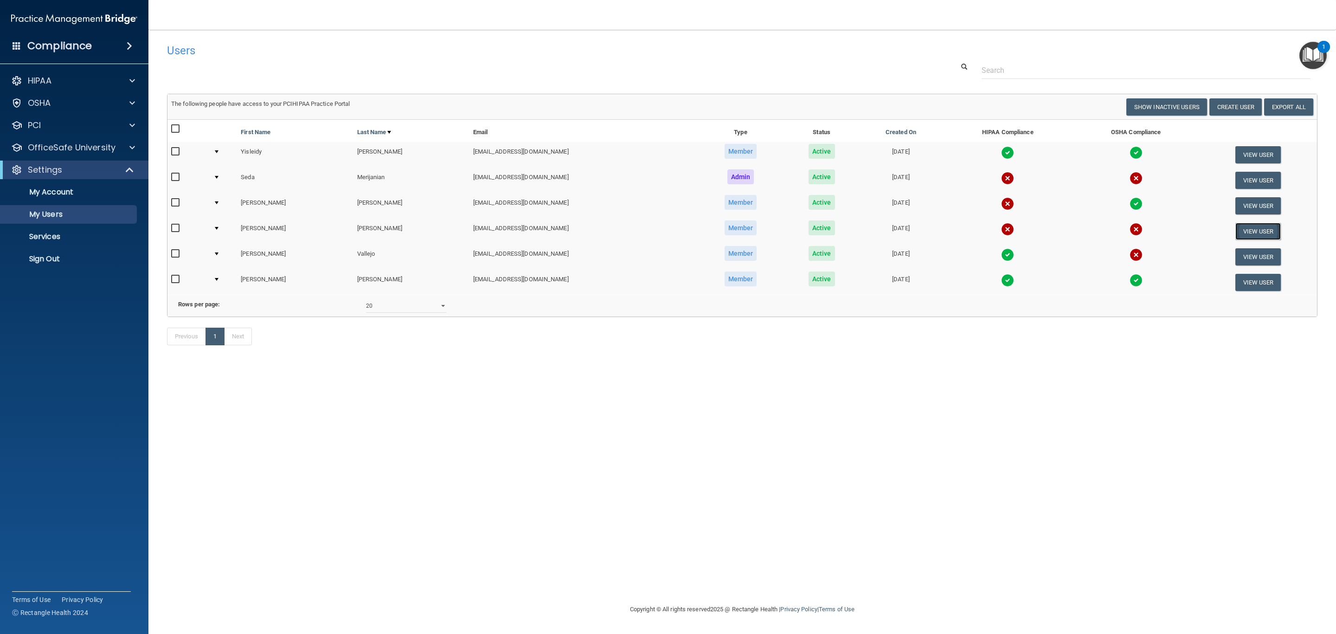
click at [1236, 230] on button "View User" at bounding box center [1258, 231] width 46 height 17
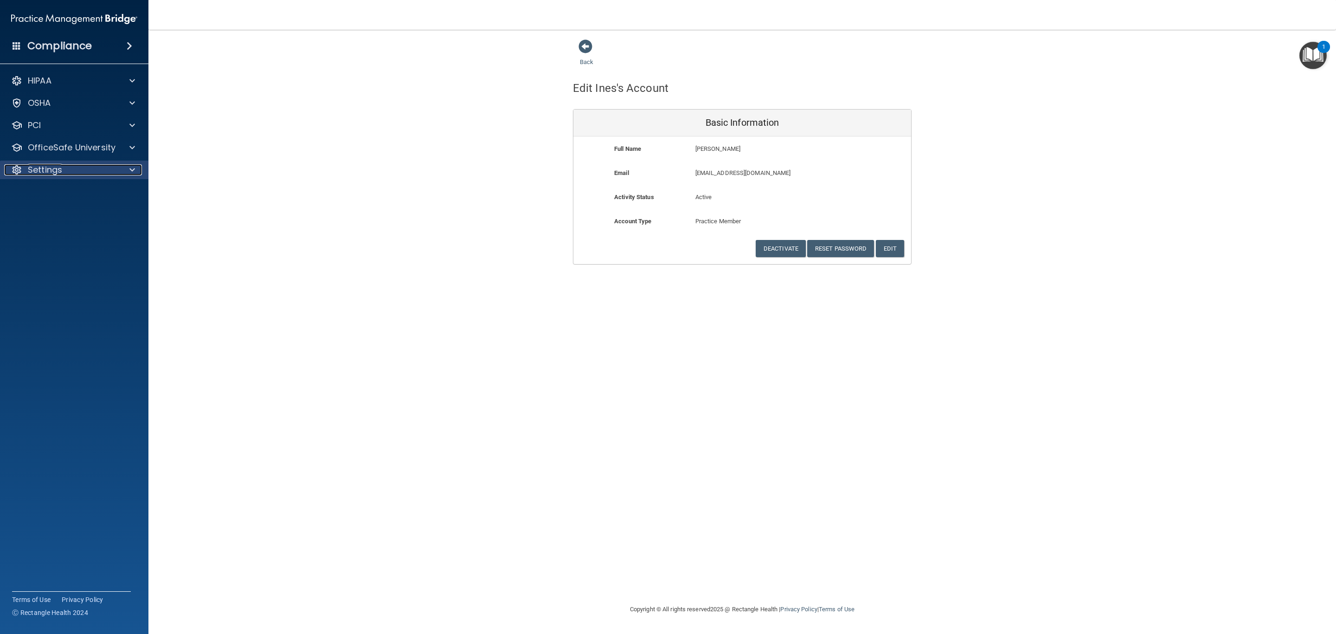
click at [48, 173] on p "Settings" at bounding box center [45, 169] width 34 height 11
click at [51, 188] on p "My Account" at bounding box center [69, 191] width 127 height 9
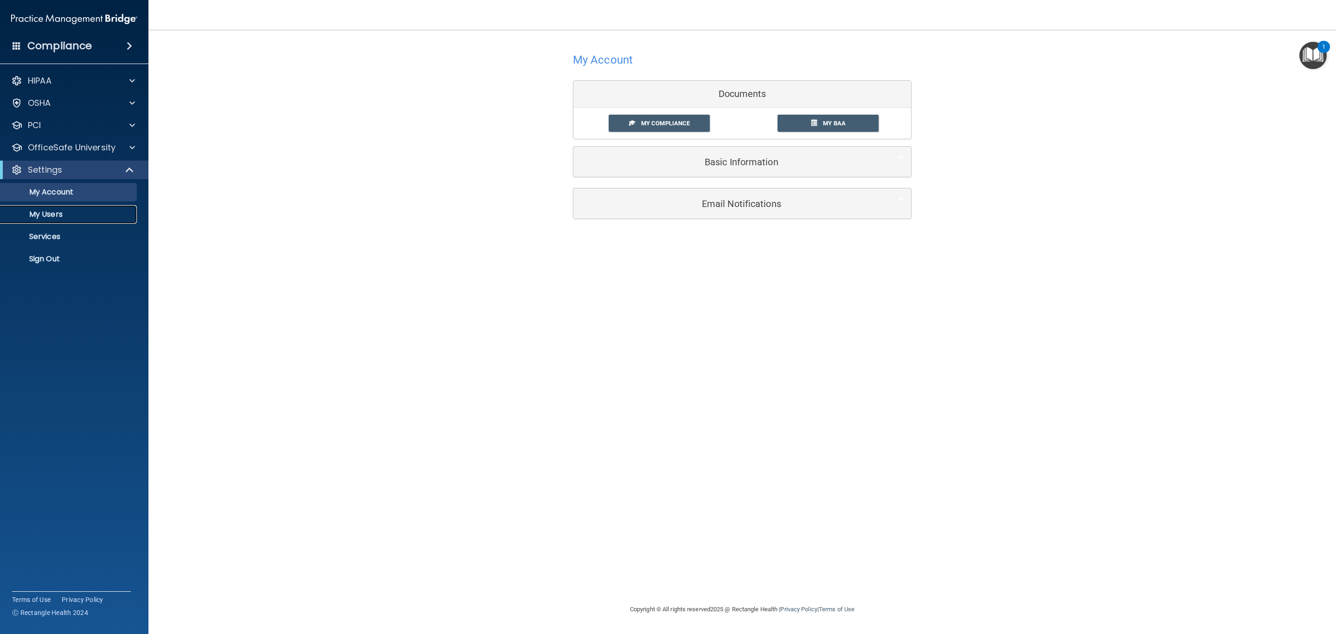
click at [33, 212] on p "My Users" at bounding box center [69, 214] width 127 height 9
select select "20"
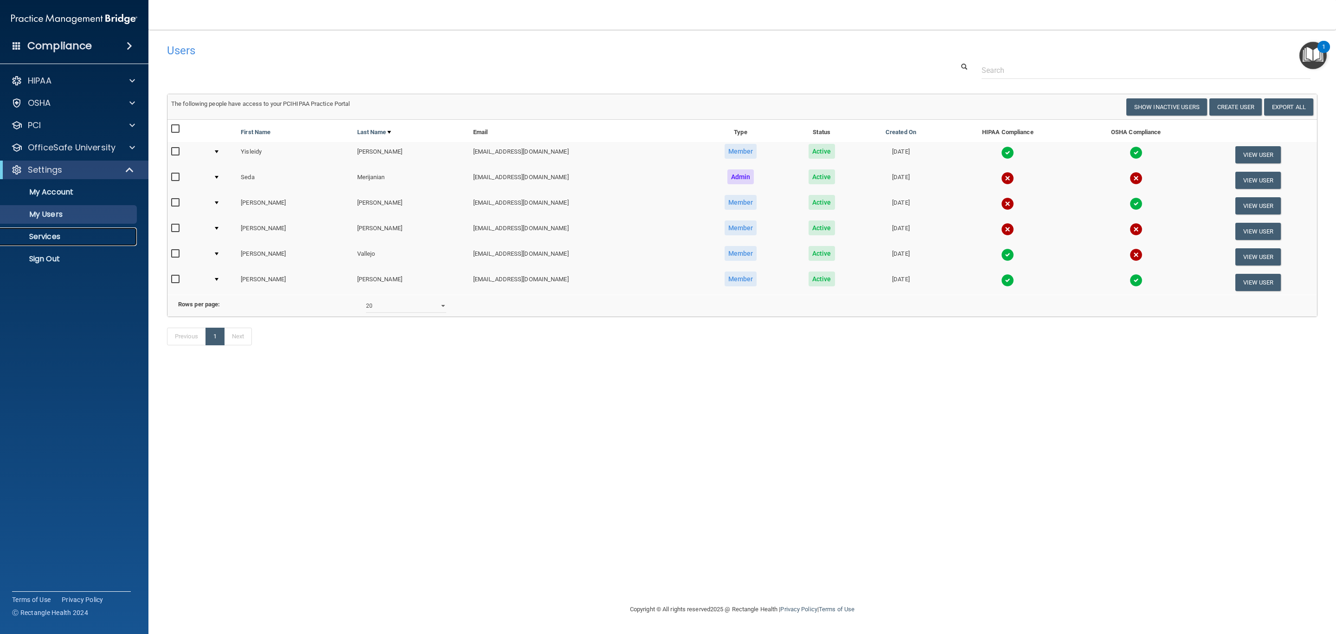
click at [50, 234] on p "Services" at bounding box center [69, 236] width 127 height 9
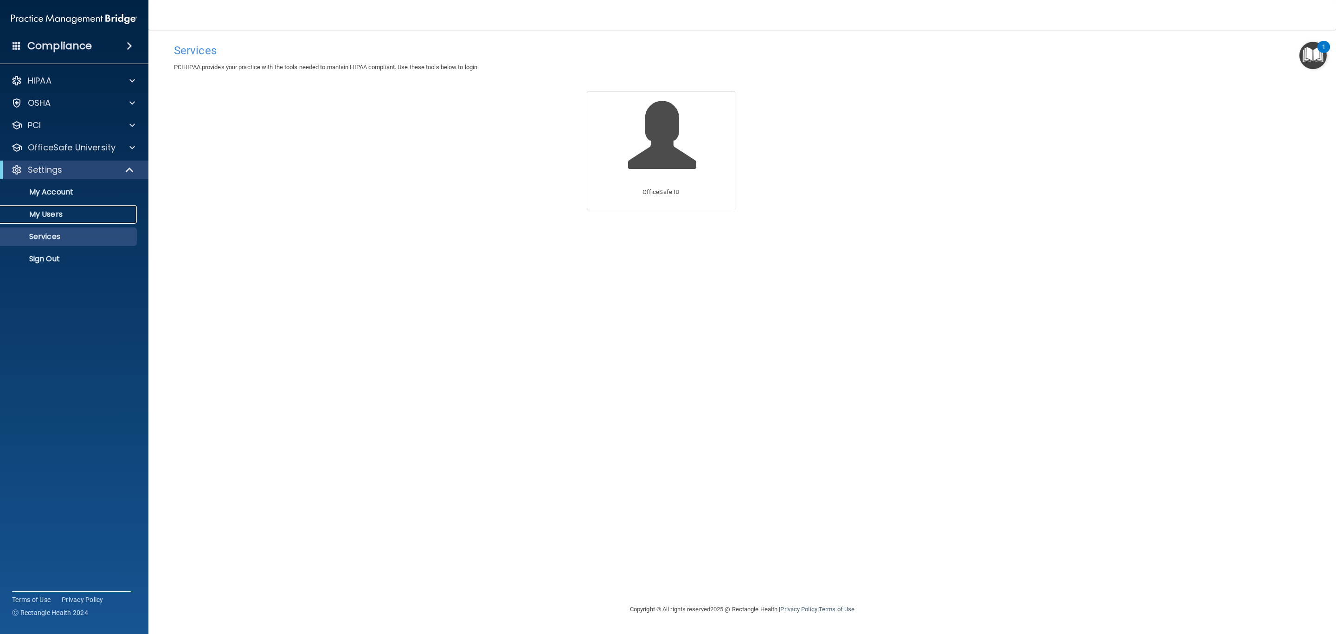
click at [50, 215] on p "My Users" at bounding box center [69, 214] width 127 height 9
select select "20"
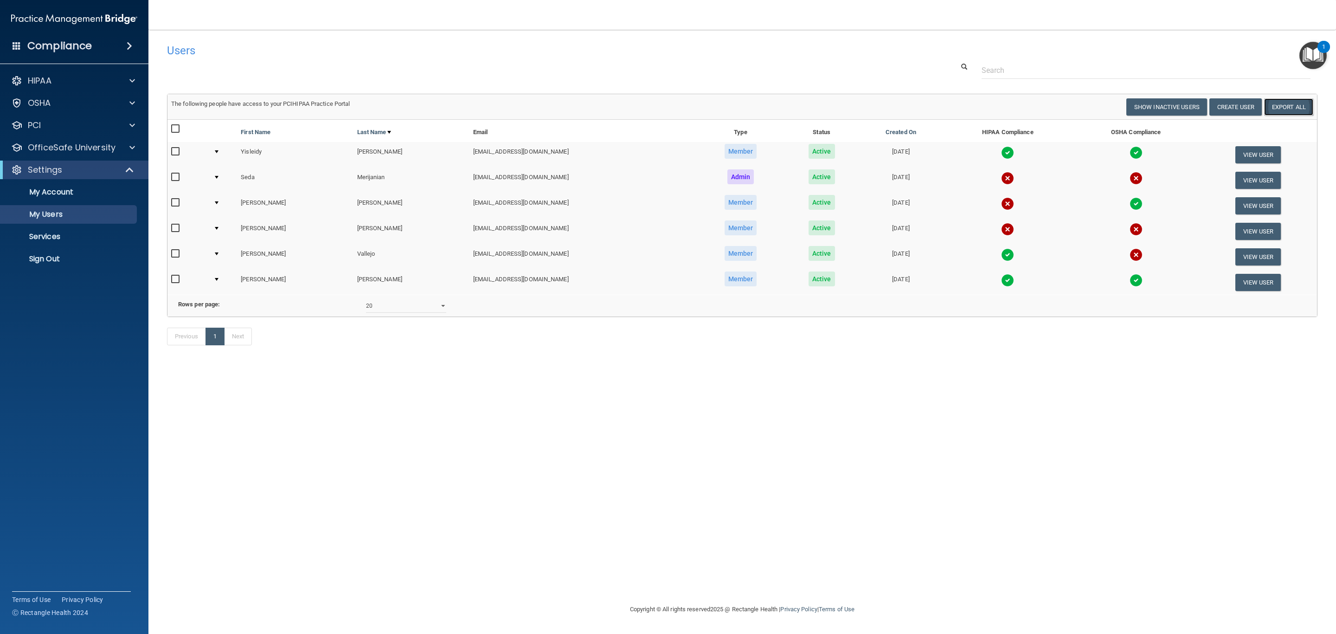
click at [1275, 103] on link "Export All" at bounding box center [1288, 106] width 49 height 17
click at [312, 383] on div "Users Success! New user created. × Error! The user couldn't be created. × Succe…" at bounding box center [742, 316] width 1150 height 555
click at [176, 177] on input "checkbox" at bounding box center [176, 176] width 11 height 7
checkbox input "true"
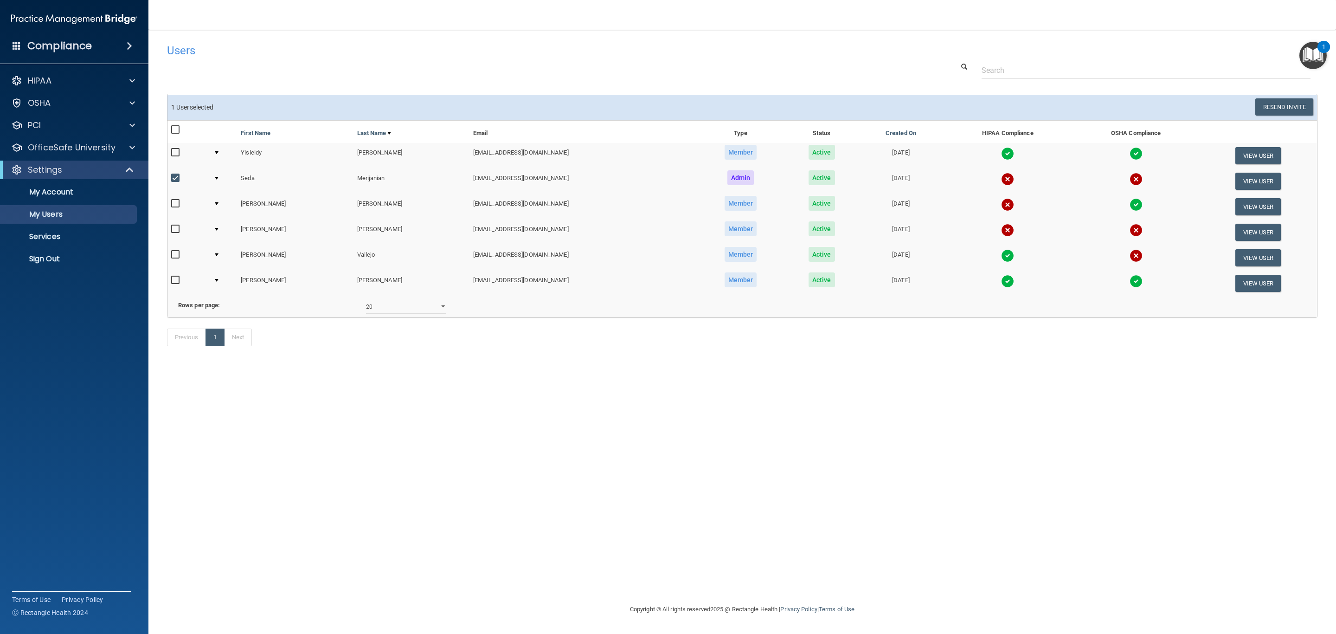
click at [176, 205] on input "checkbox" at bounding box center [176, 203] width 11 height 7
checkbox input "true"
click at [174, 230] on input "checkbox" at bounding box center [176, 228] width 11 height 7
checkbox input "true"
click at [176, 255] on input "checkbox" at bounding box center [176, 254] width 11 height 7
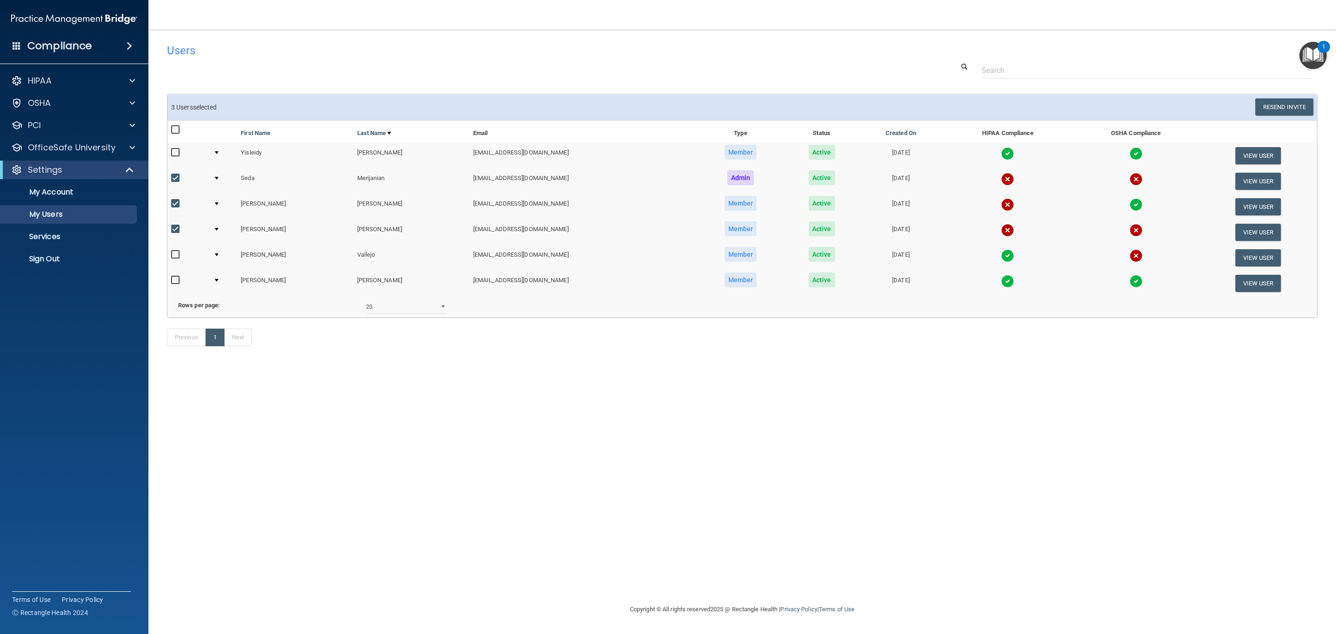
checkbox input "true"
click at [1298, 109] on button "Resend Invite" at bounding box center [1284, 106] width 58 height 17
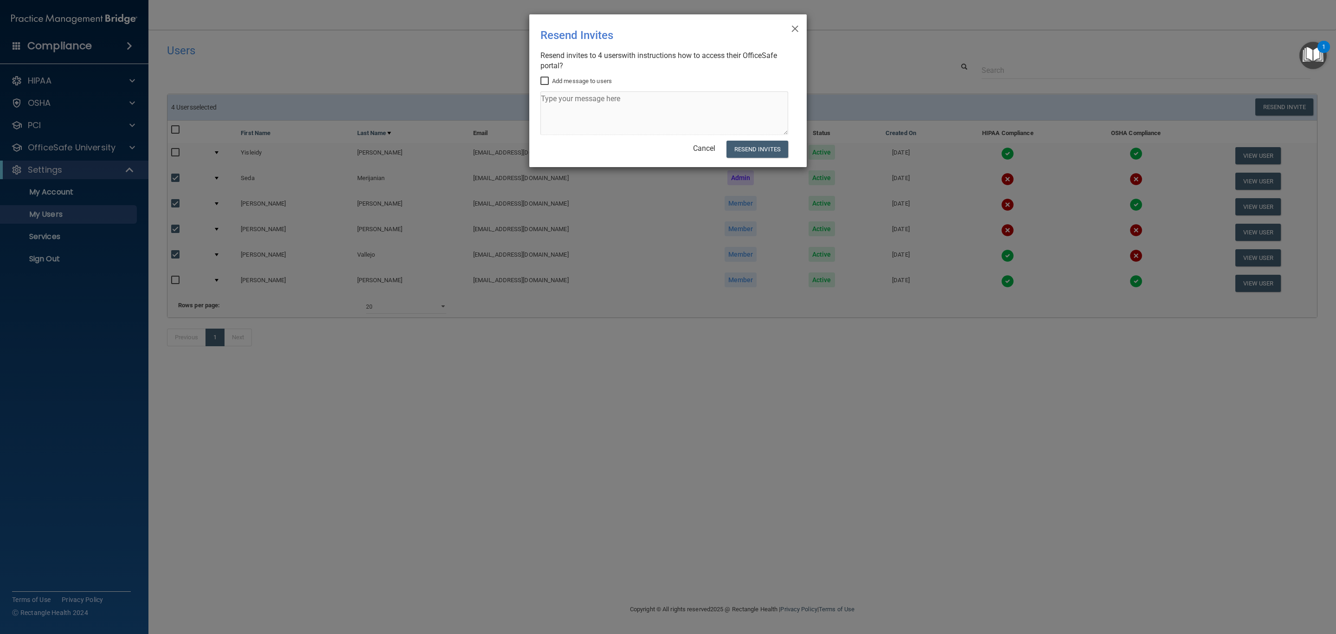
click at [548, 82] on input "Add message to users" at bounding box center [545, 80] width 11 height 7
checkbox input "true"
click at [572, 112] on textarea at bounding box center [664, 113] width 248 height 44
type textarea "please complete osha and hipaa that is outstanding"
click at [763, 149] on button "Resend Invites" at bounding box center [757, 149] width 62 height 17
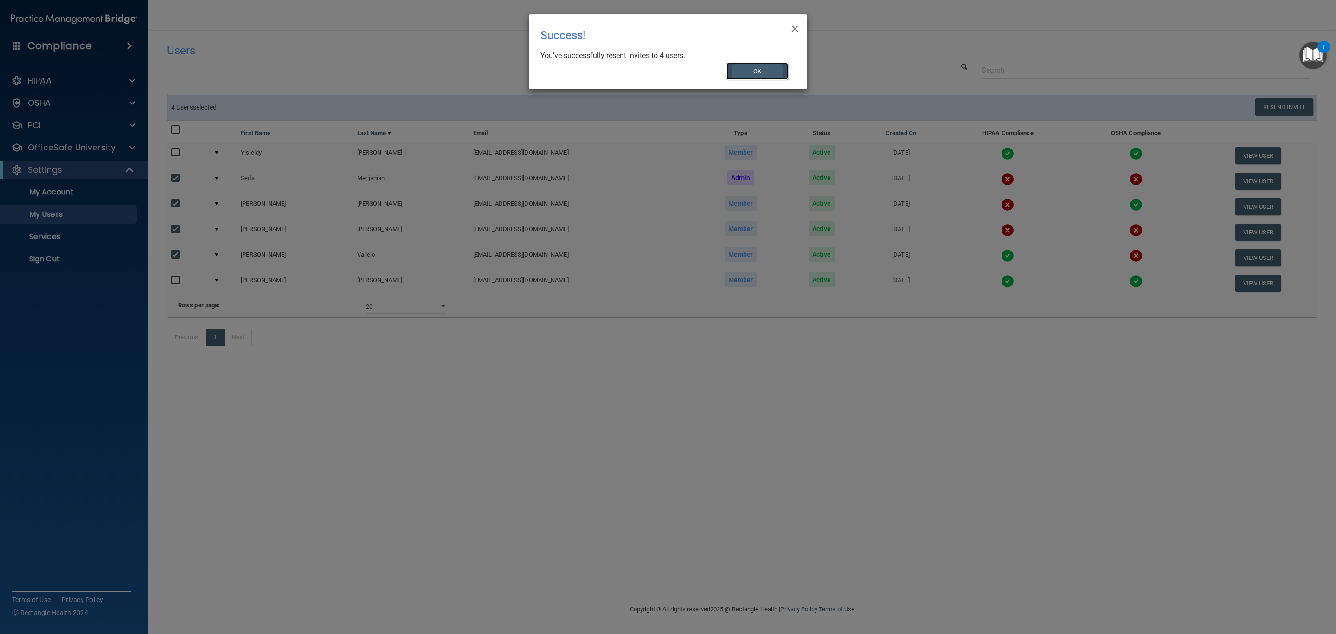
click at [743, 69] on button "OK" at bounding box center [757, 71] width 62 height 17
